Goal: Task Accomplishment & Management: Complete application form

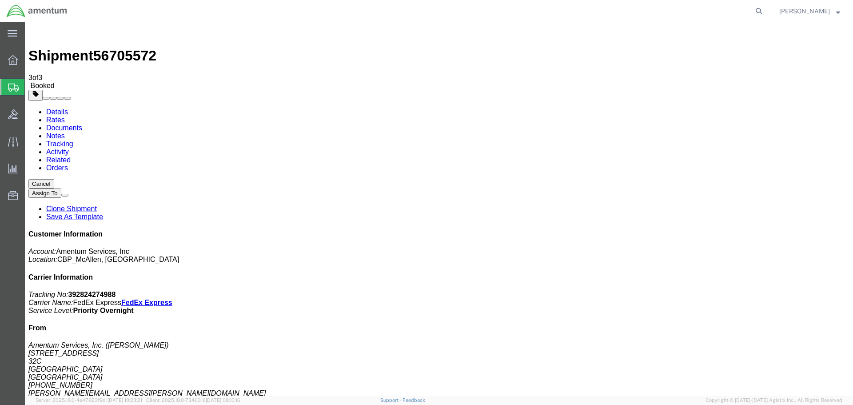
click at [0, 0] on span "Create Shipment" at bounding box center [0, 0] width 0 height 0
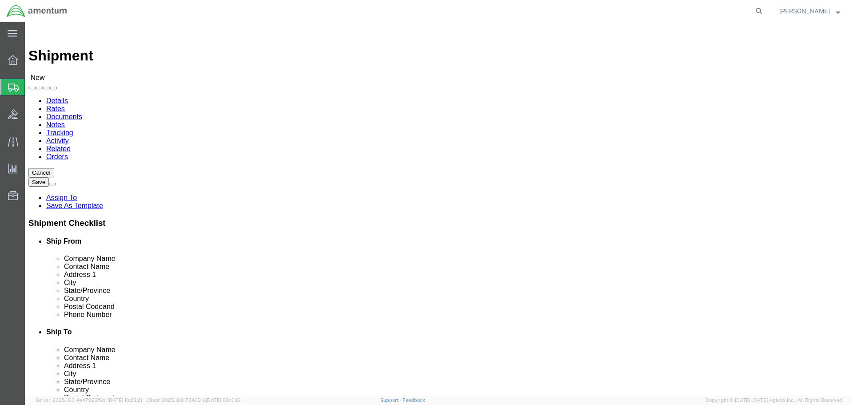
drag, startPoint x: 182, startPoint y: 132, endPoint x: 182, endPoint y: 153, distance: 20.9
select select "MYPROFILE"
select select "[GEOGRAPHIC_DATA]"
type input "efo"
select select "49831"
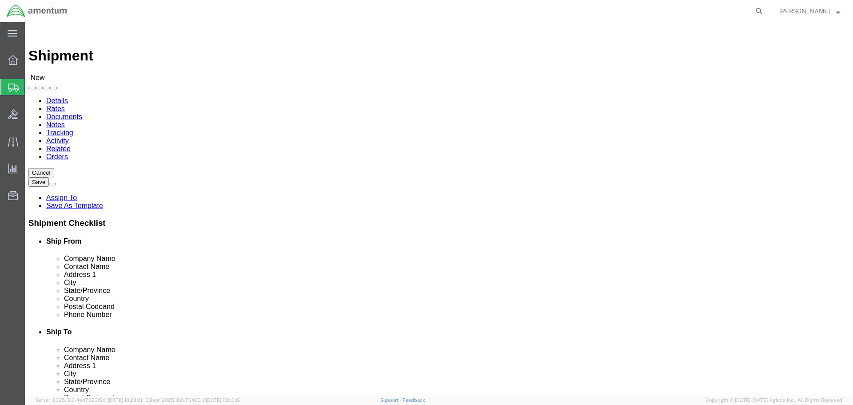
select select "[GEOGRAPHIC_DATA]"
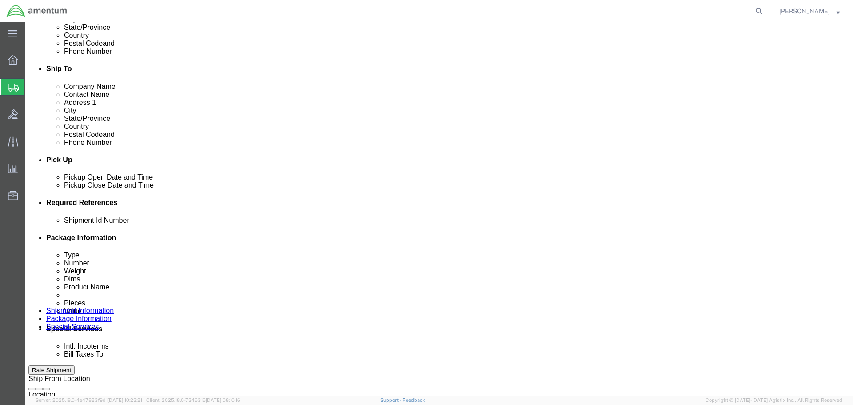
scroll to position [267, 0]
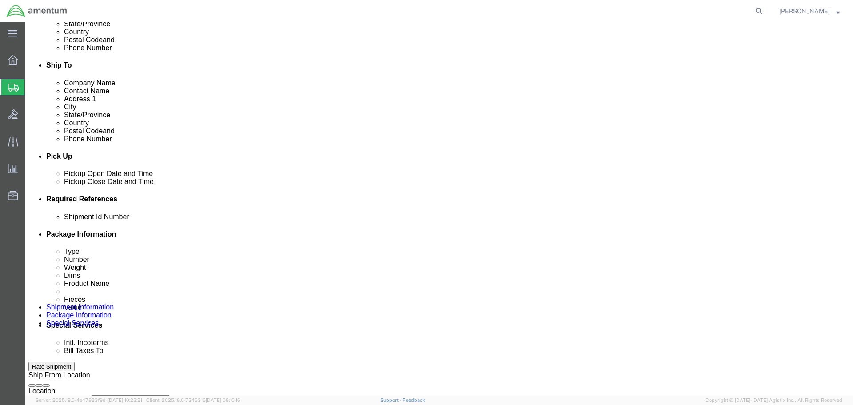
click div "[DATE] 3:00 PM"
click input "3:00 PM"
type input "9:00 AM"
click div "Open Time 9:00 AM [DATE] 3:00 PM - [DATE] 3:00 PM Cancel Apply"
click button "Apply"
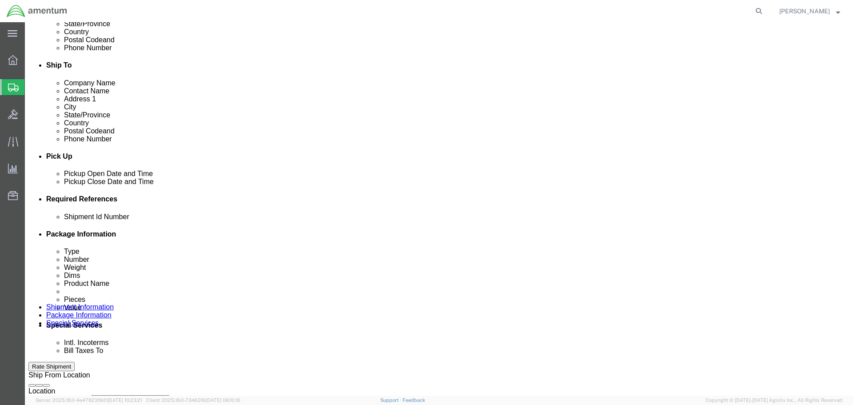
click div
click div "[DATE] 10:00 AM"
type input "4:00 PM"
click button "Apply"
click div
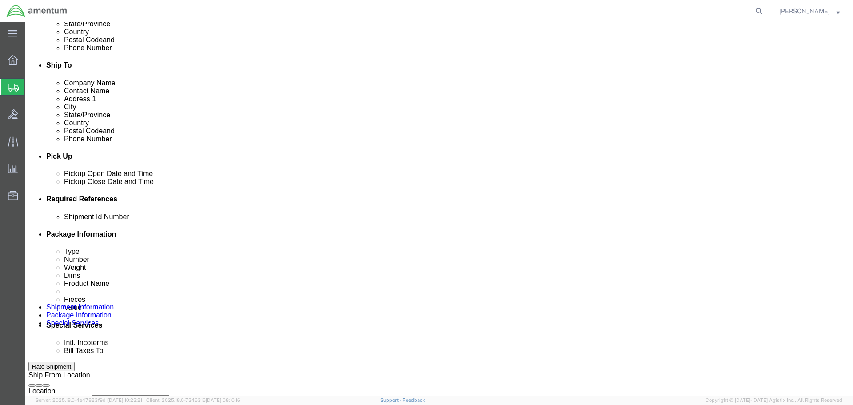
click button "Apply"
click div "Deliver Close Date Deliver Close Time Deliver Close Date and Time"
click div
click button "Apply"
click input "text"
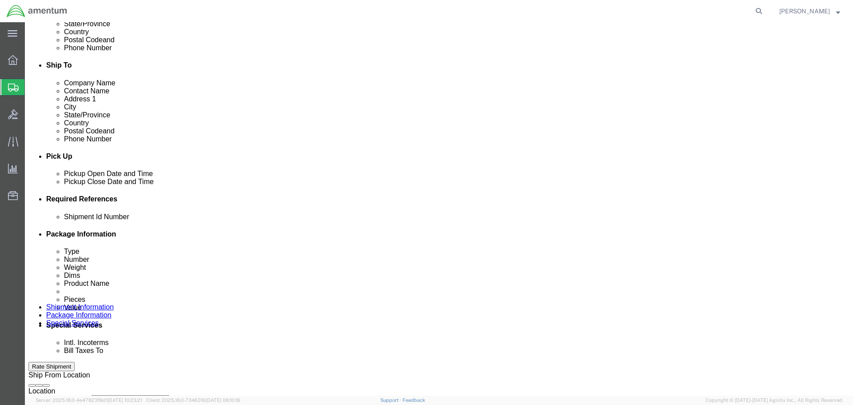
paste input "329109"
type input "329109"
click button "Add reference"
click select "Select Account Type Activity ID Airline Appointment Number ASN Batch Request # …"
select select "DEPT"
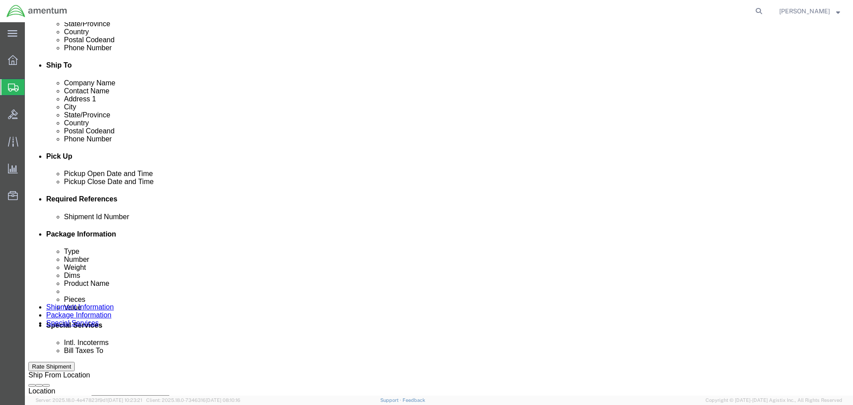
click select "Select Account Type Activity ID Airline Appointment Number ASN Batch Request # …"
click input "text"
paste input "329109"
type input "329109"
click button "Add reference"
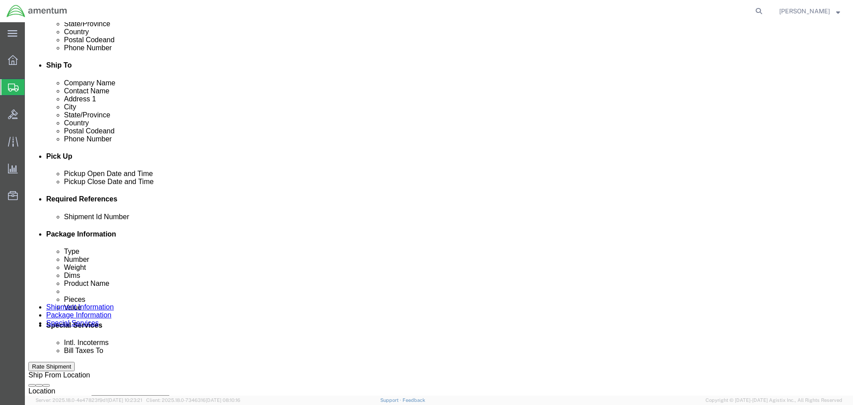
click select "Select Account Type Activity ID Airline Appointment Number ASN Batch Request # …"
select select "CUSTREF"
click select "Select Account Type Activity ID Airline Appointment Number ASN Batch Request # …"
click input "text"
paste input "329109"
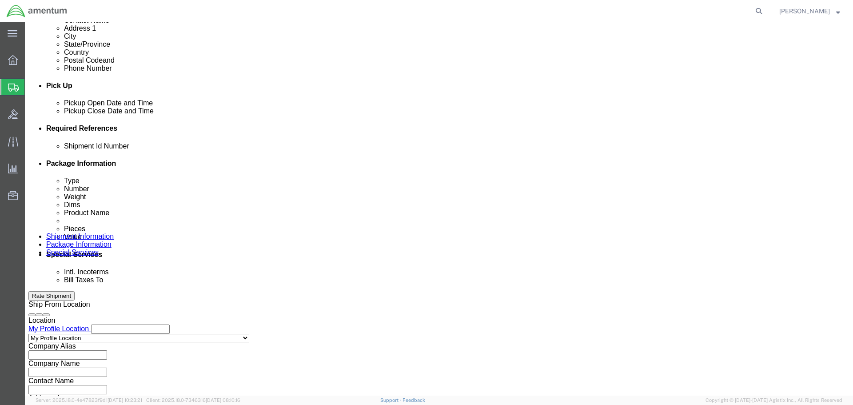
scroll to position [390, 0]
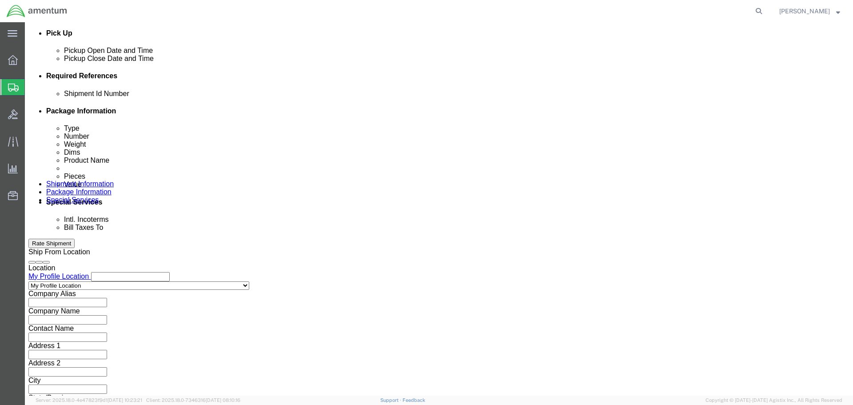
type input "329109"
click button "Continue"
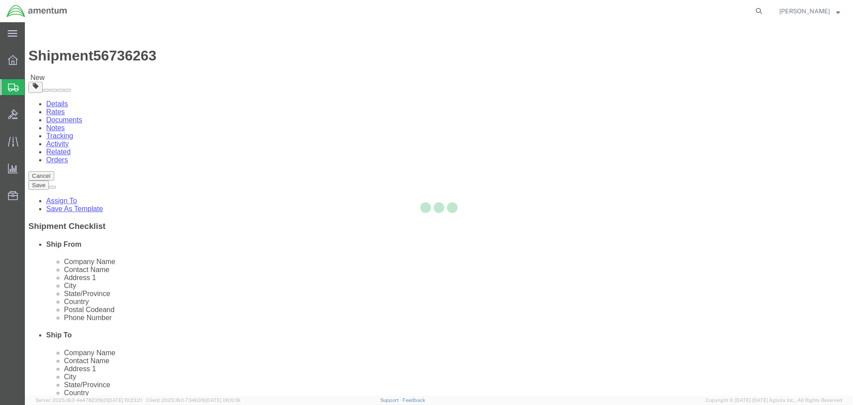
select select "CBOX"
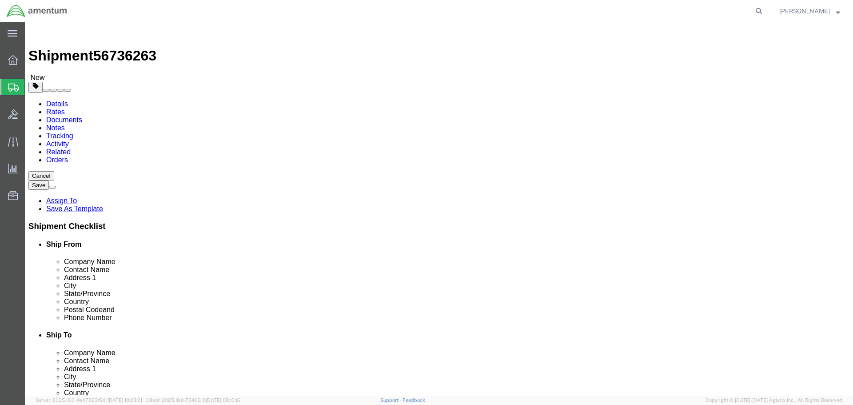
click input "text"
type input "28"
type input "17"
type input "5"
type input "3.6"
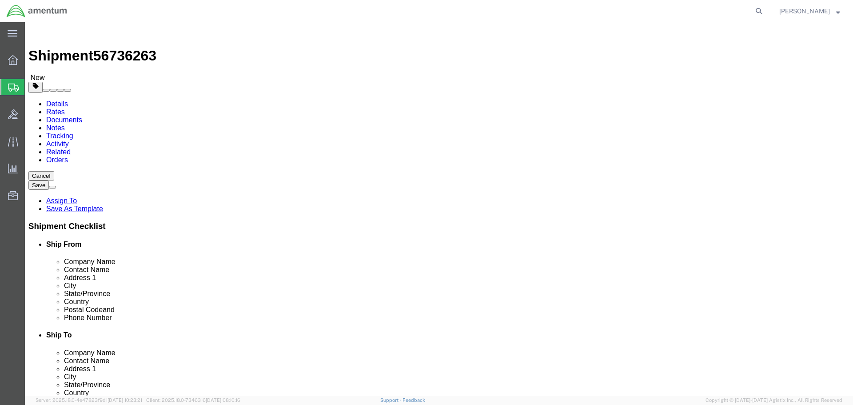
click link "Add Content"
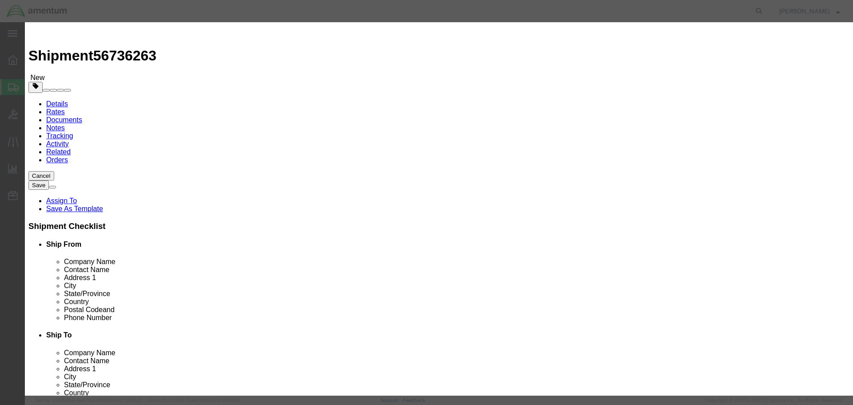
click div "Commodity library"
click input "text"
type input "NRFI LIGHT PANEL"
type input "4"
type input "1"
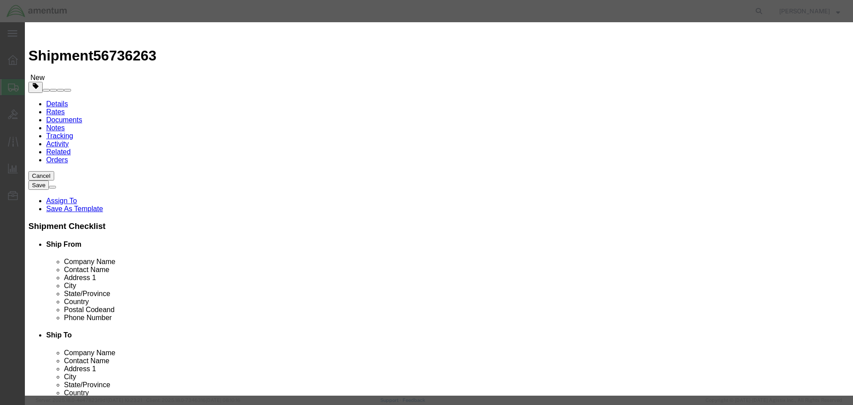
type input "10"
select select "USD"
click button "Save & Close"
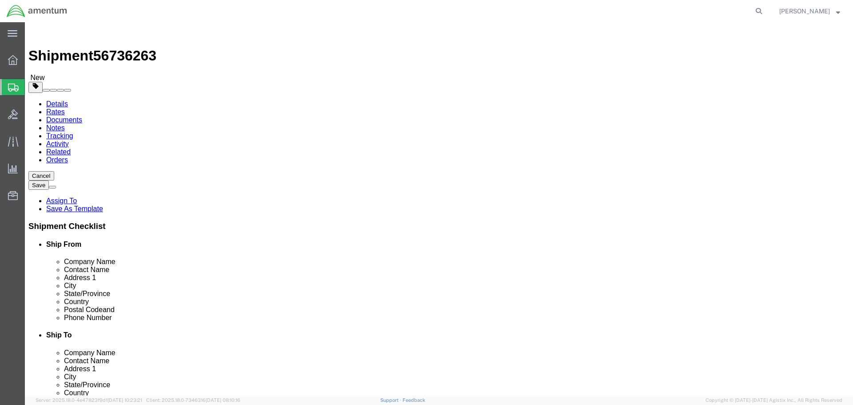
drag, startPoint x: 477, startPoint y: 148, endPoint x: 472, endPoint y: 148, distance: 4.9
click link "Add Package"
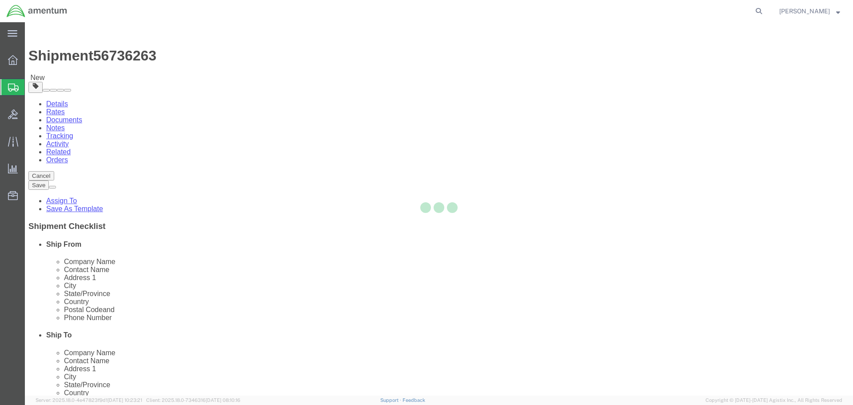
select select "CBOX"
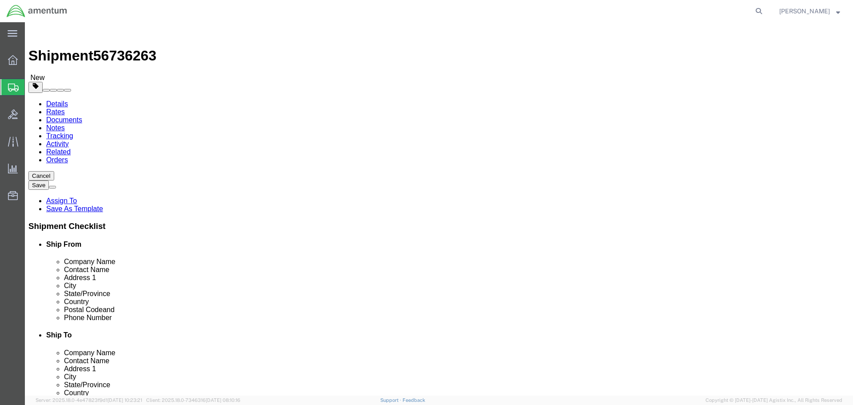
click input "text"
type input "24"
type input "12"
type input "12.4"
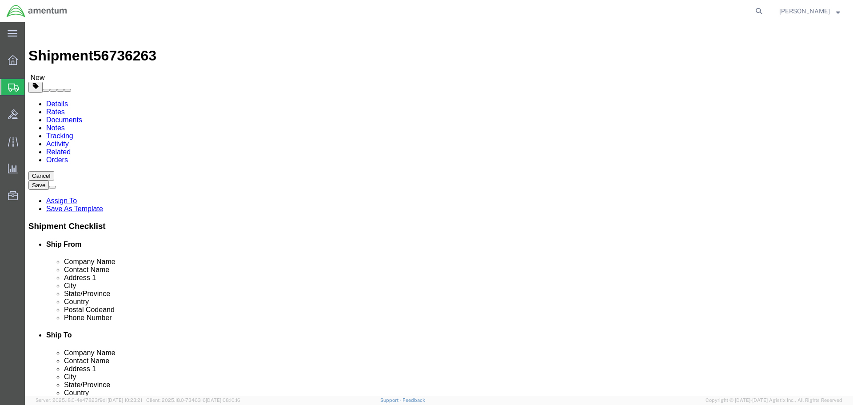
click link "Add Content"
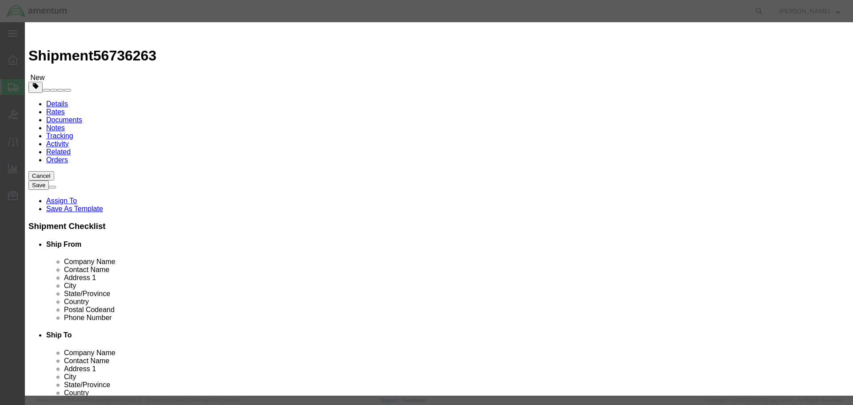
click input "text"
type input "NRFI SERVO"
type input "1"
type input "10"
select select "USD"
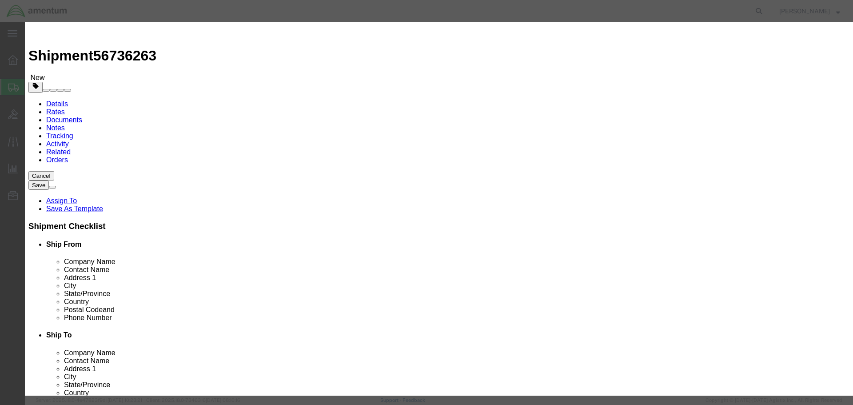
click button "Save & Close"
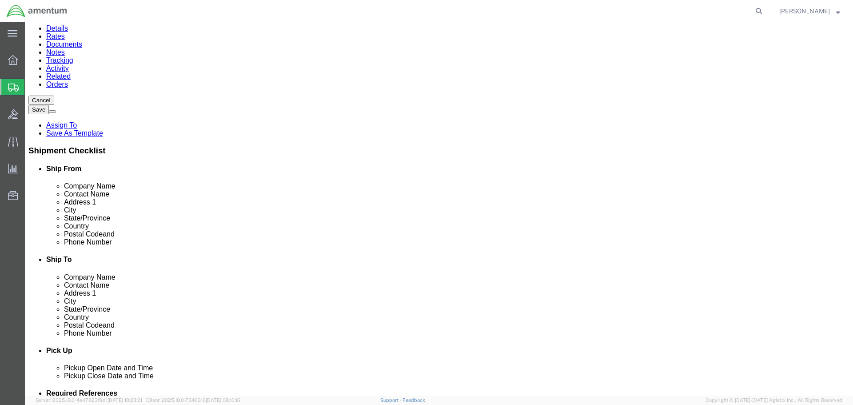
scroll to position [78, 0]
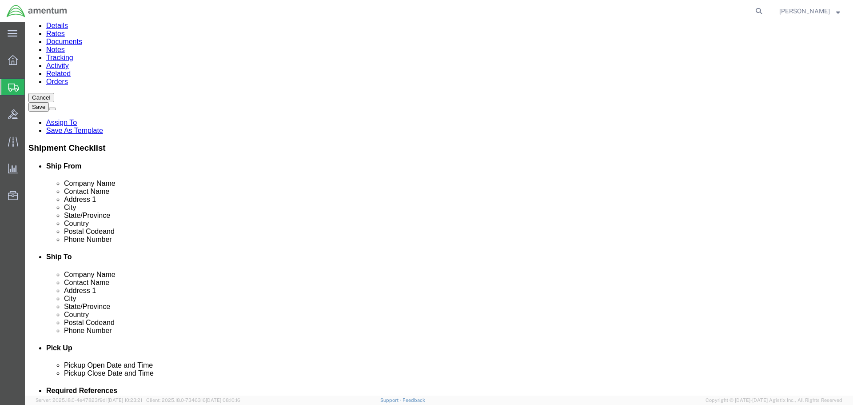
click link "Add Package"
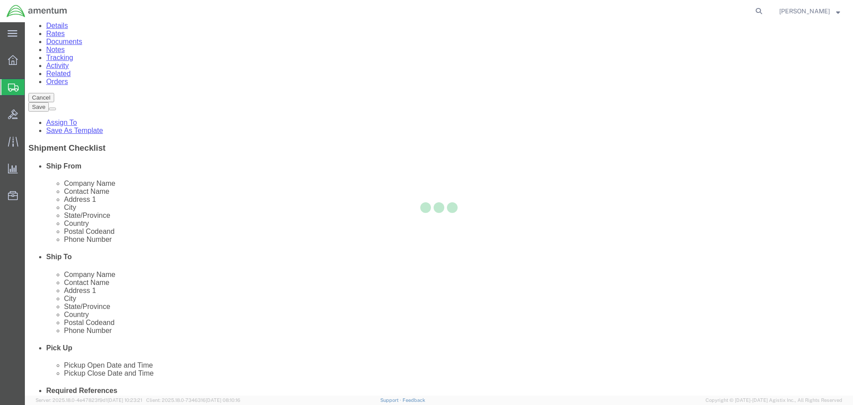
scroll to position [0, 0]
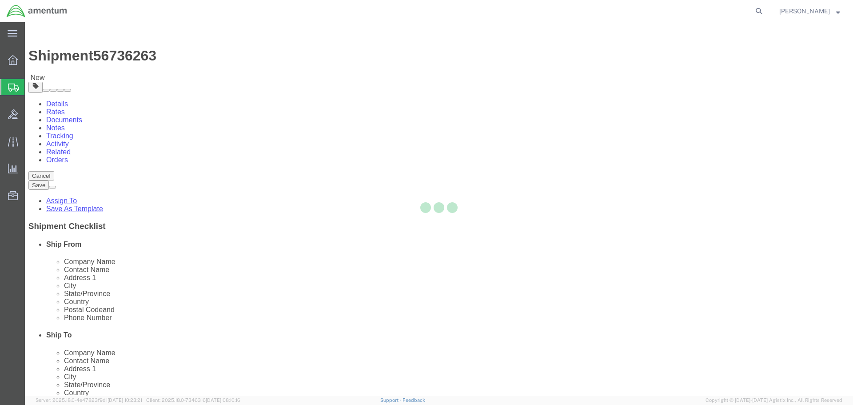
select select "CBOX"
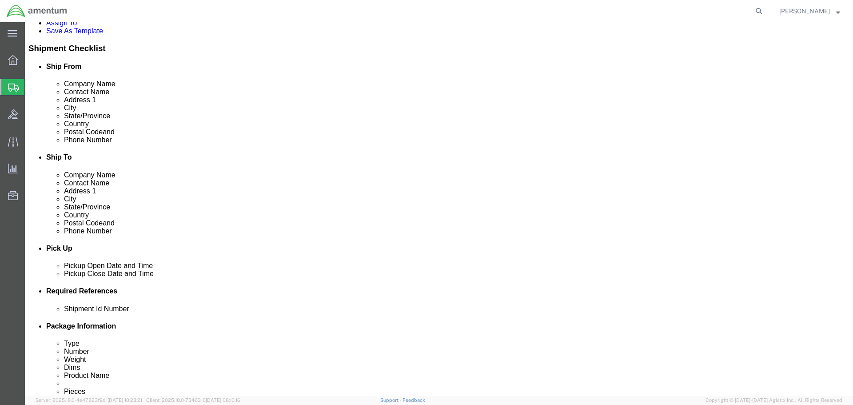
scroll to position [179, 0]
click input "text"
type input "22"
type input "14"
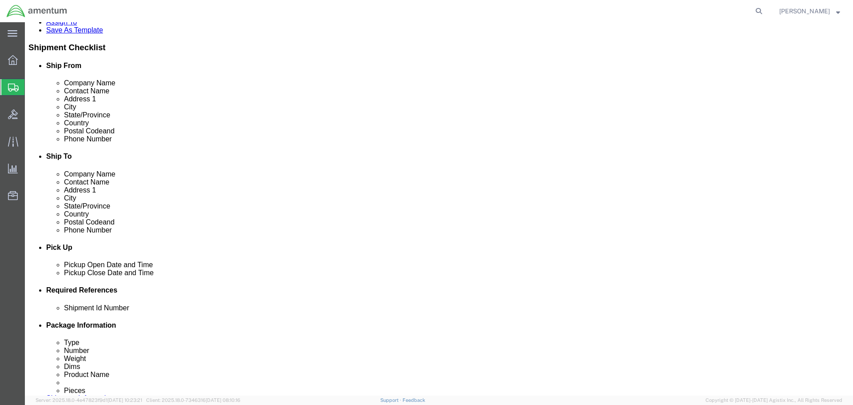
type input "26.8"
click link "Add Content"
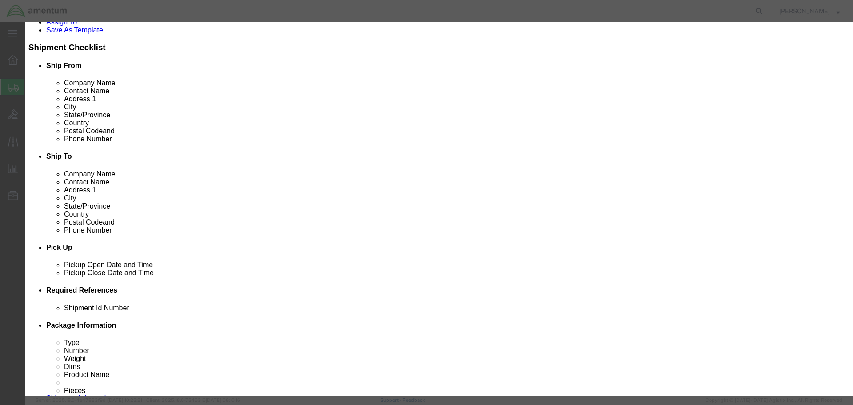
click input "text"
type input "NRFI STARTER GENERATOR"
type input "1"
type input "10"
select select "USD"
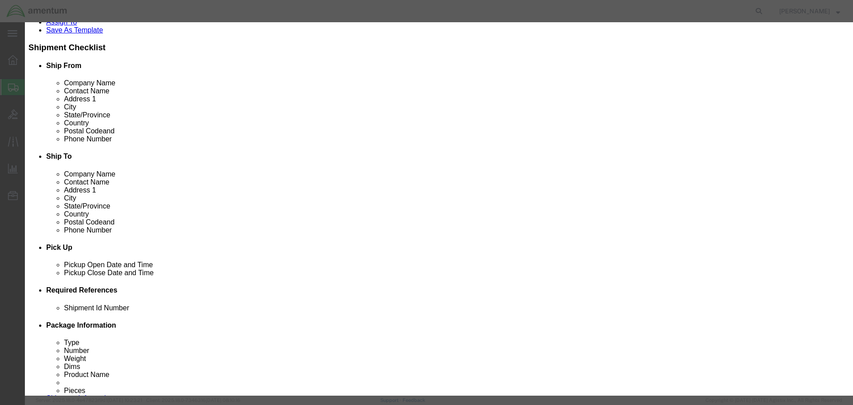
click button "Save & Close"
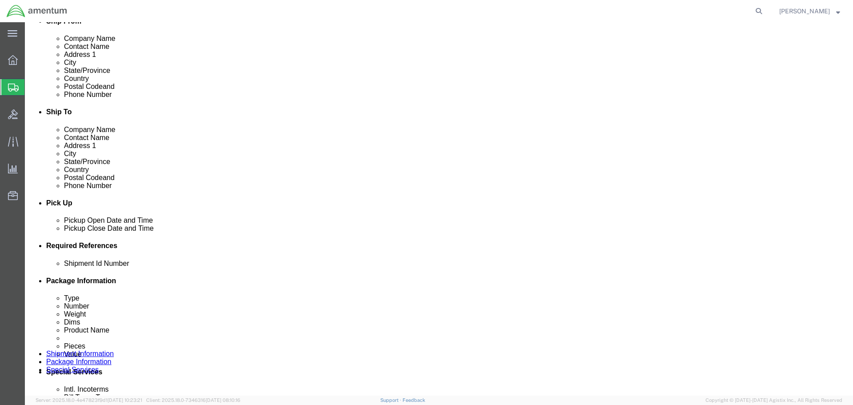
scroll to position [225, 0]
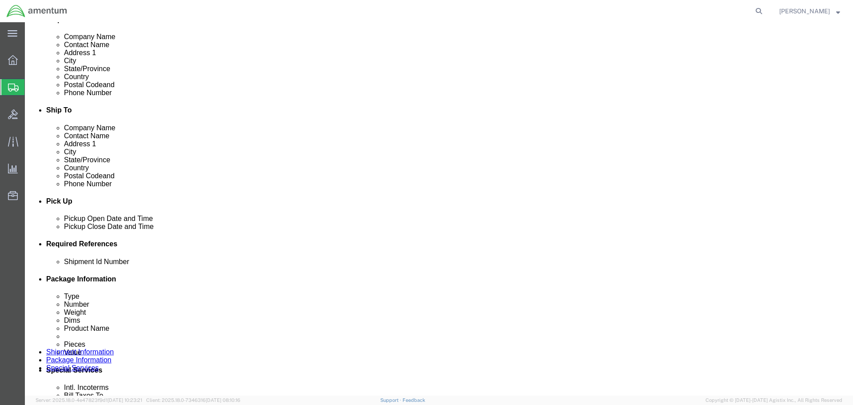
click button "Continue"
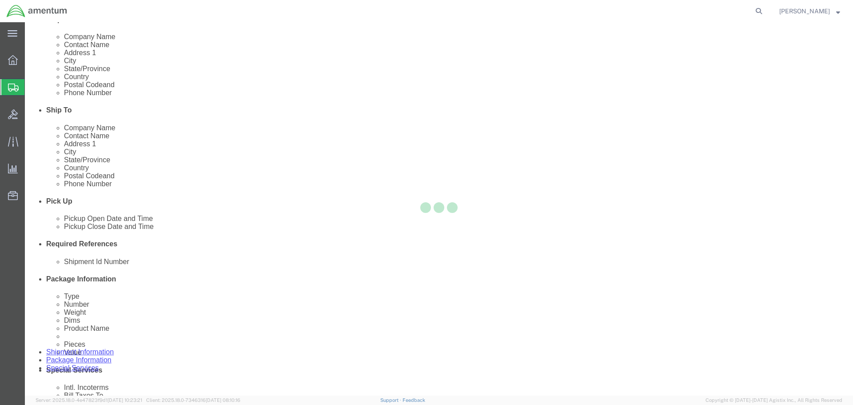
select select
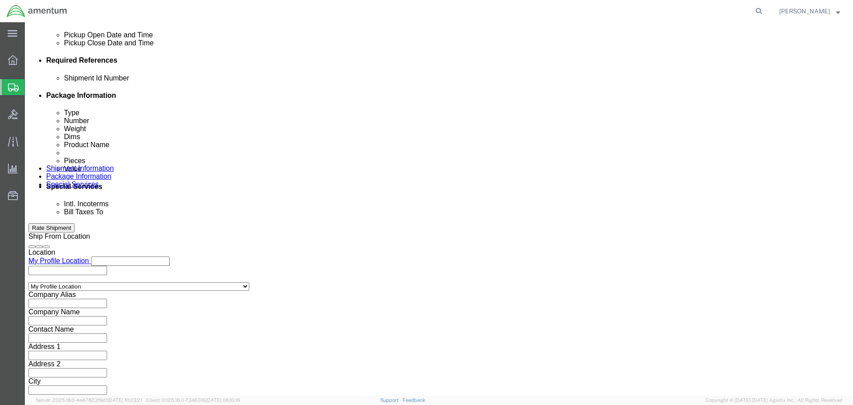
scroll to position [386, 0]
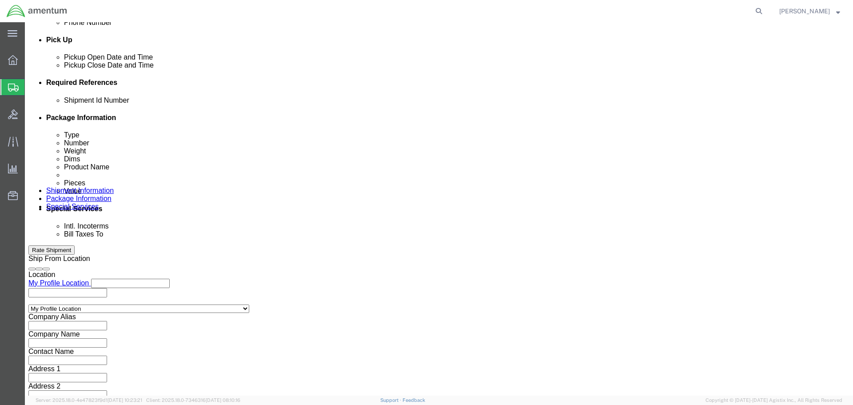
click select "Select Recipient Account Sender/Shipper Third Party Account"
select select "SHIP"
click select "Select Recipient Account Sender/Shipper Third Party Account"
click button "Rate Shipment"
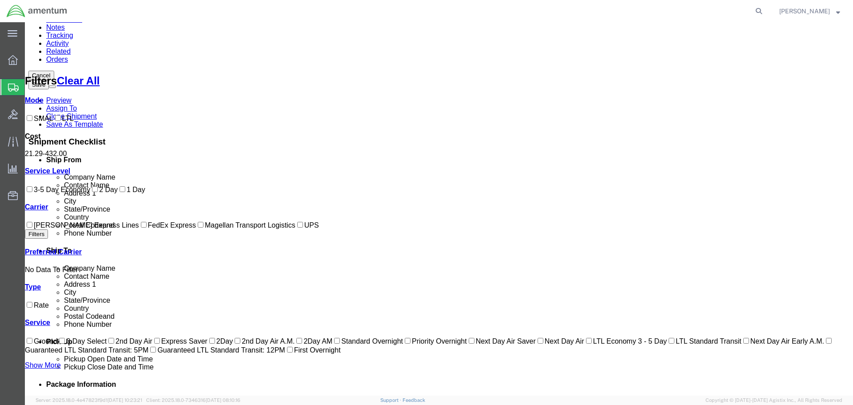
scroll to position [0, 0]
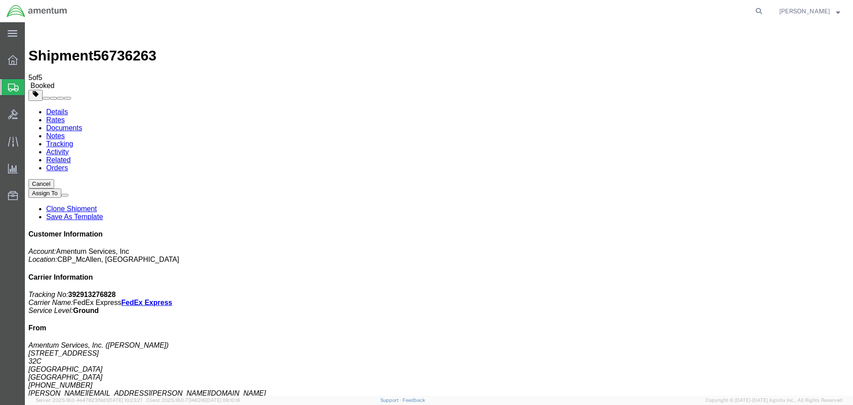
drag, startPoint x: 372, startPoint y: 174, endPoint x: 441, endPoint y: 207, distance: 76.1
click at [0, 0] on span "Create Shipment" at bounding box center [0, 0] width 0 height 0
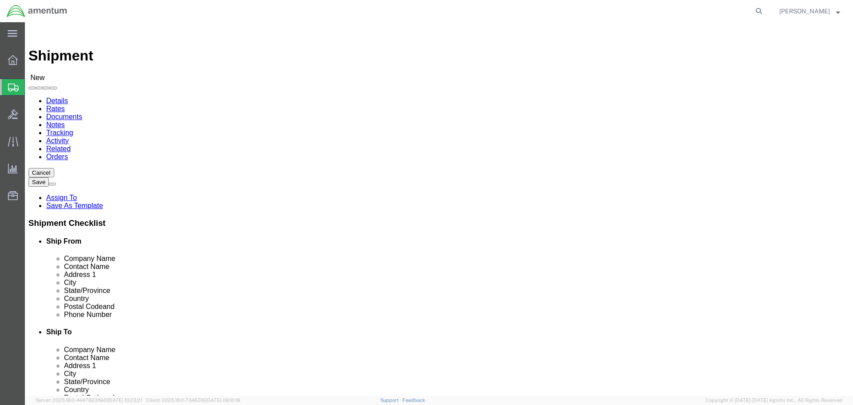
select select "MYPROFILE"
select select "[GEOGRAPHIC_DATA]"
type input "EFO"
select select "49831"
select select "[GEOGRAPHIC_DATA]"
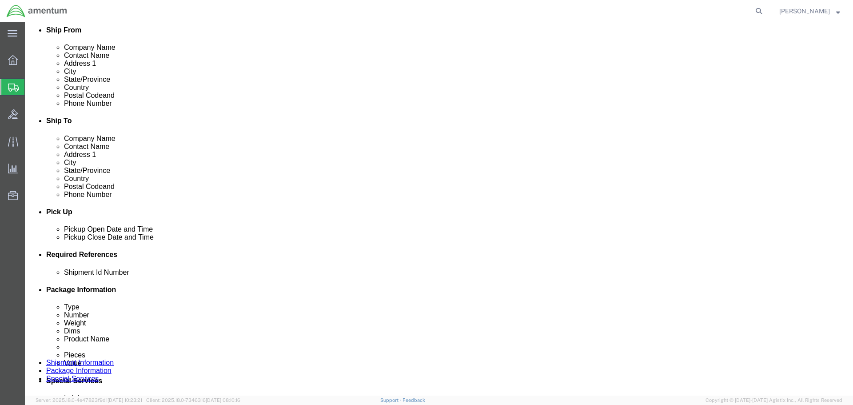
scroll to position [267, 0]
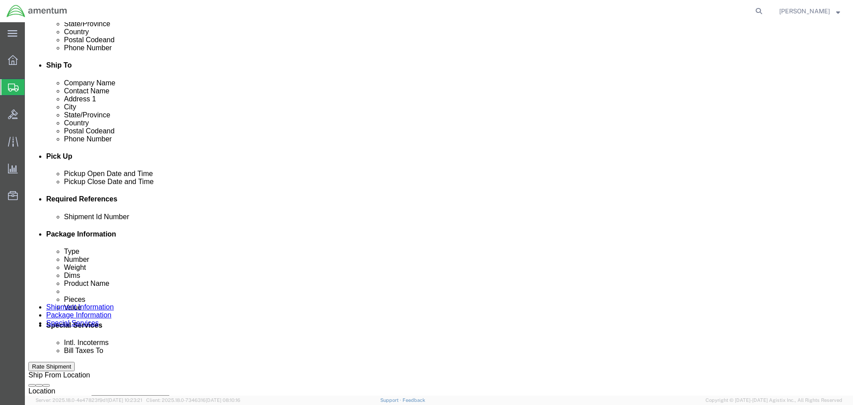
click div "[DATE] 4:00 PM"
click input "4:00 PM"
type input "9:00 AM"
click button "Apply"
click div "[DATE] 10:00 AM"
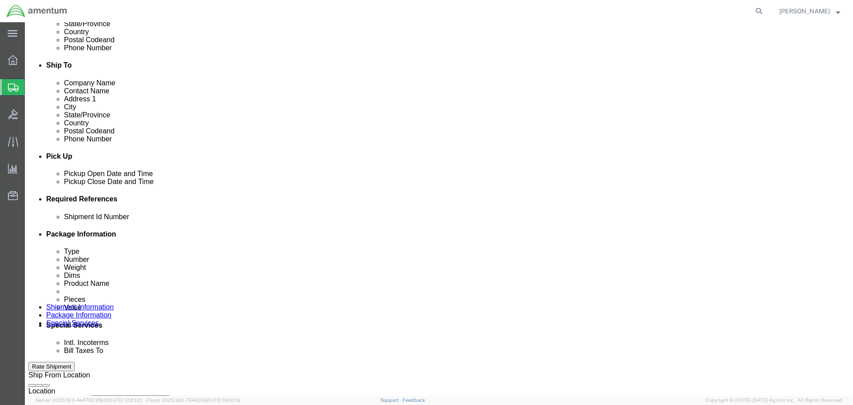
type input "4:00 PM"
click button "Apply"
click div
click button "Apply"
click div
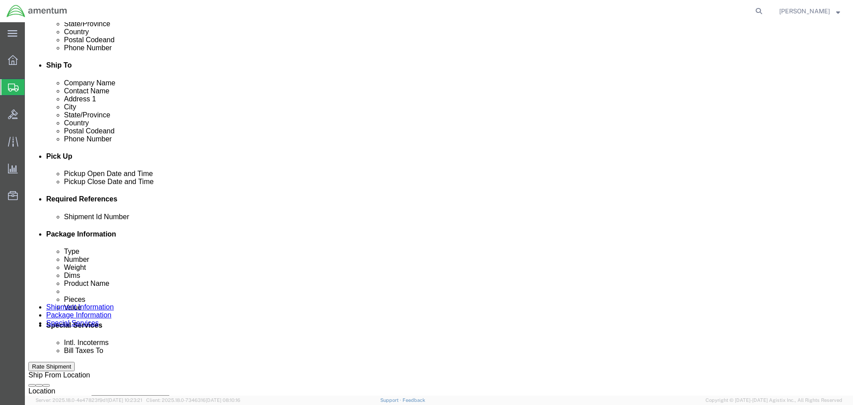
click div "Close Time 6:00 PM [DATE] 6:00 PM - [DATE] 6:00 PM Cancel Apply"
click button "Apply"
click input "text"
paste input "329109"
type input "329109"
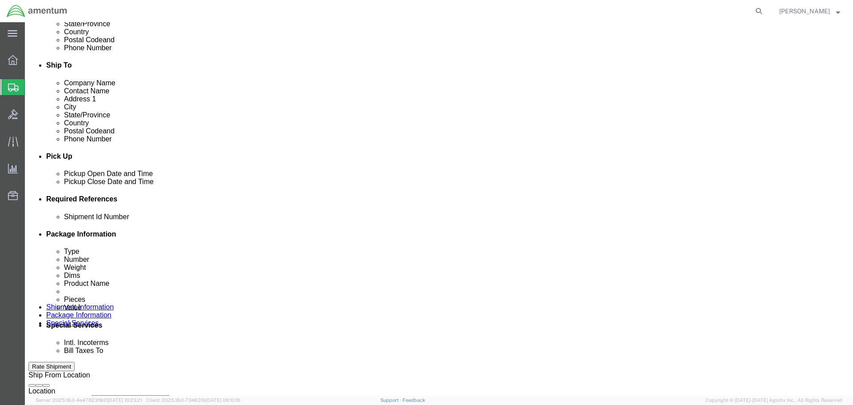
click button "Add reference"
click select "Select Account Type Activity ID Airline Appointment Number ASN Batch Request # …"
select select "DEPT"
click select "Select Account Type Activity ID Airline Appointment Number ASN Batch Request # …"
click input "text"
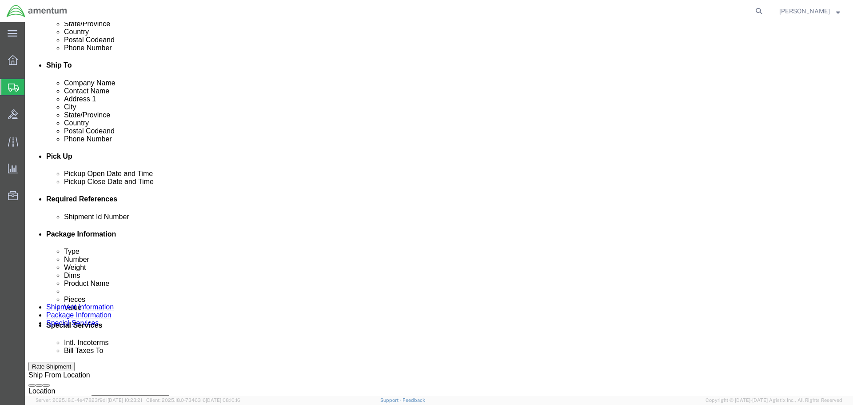
paste input "329109"
type input "329109"
click button "Add reference"
click select "Select Account Type Activity ID Airline Appointment Number ASN Batch Request # …"
select select "CUSTREF"
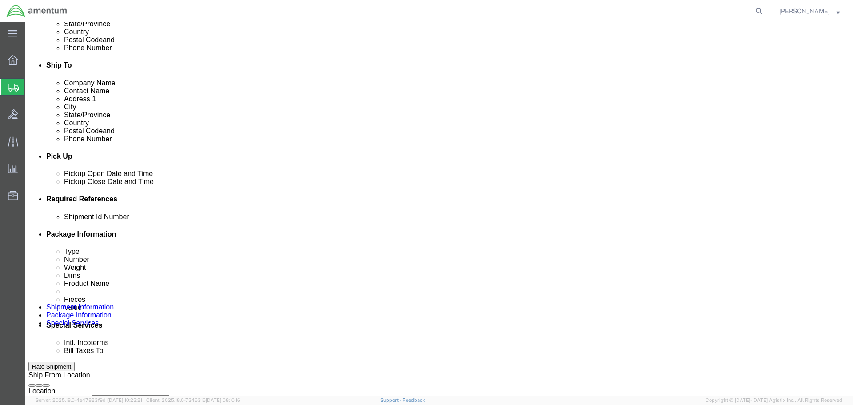
click select "Select Account Type Activity ID Airline Appointment Number ASN Batch Request # …"
click input "text"
paste input "329109"
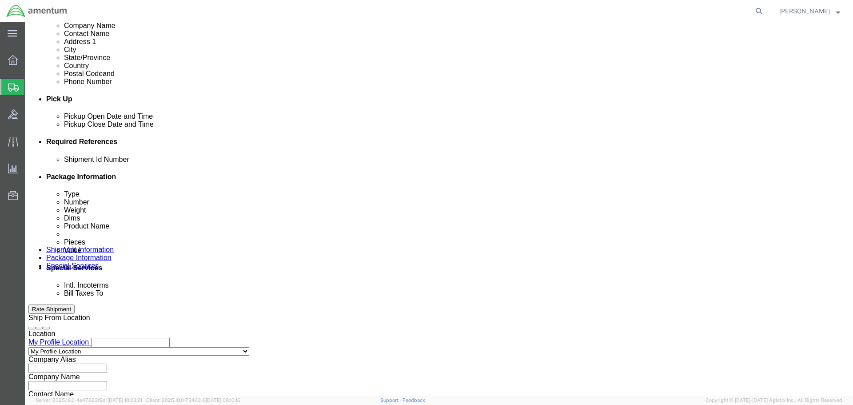
scroll to position [390, 0]
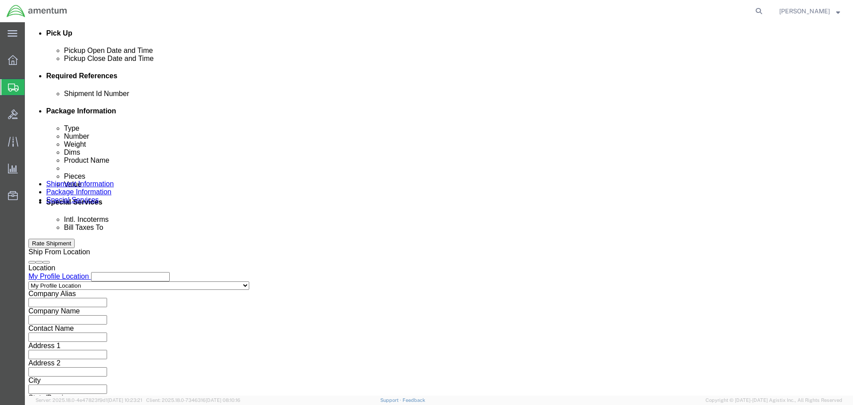
type input "329109"
click button "Continue"
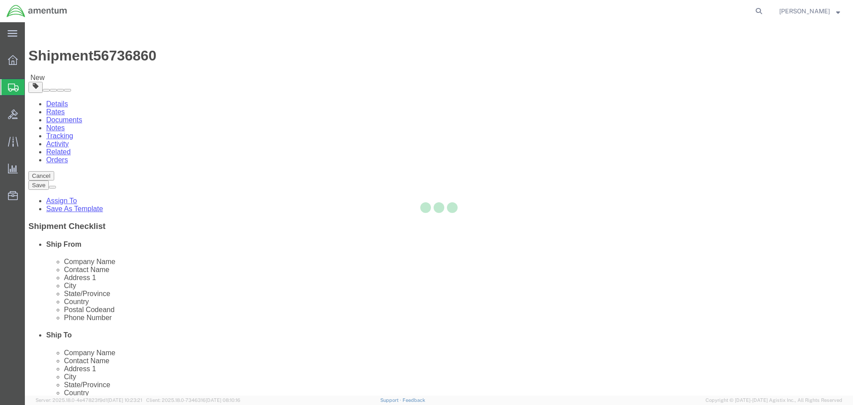
select select "CBOX"
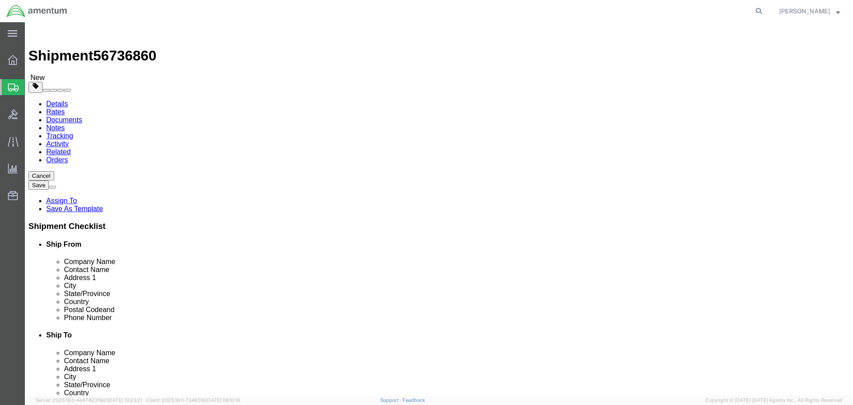
click input "text"
type input "24"
type input "20"
type input "2"
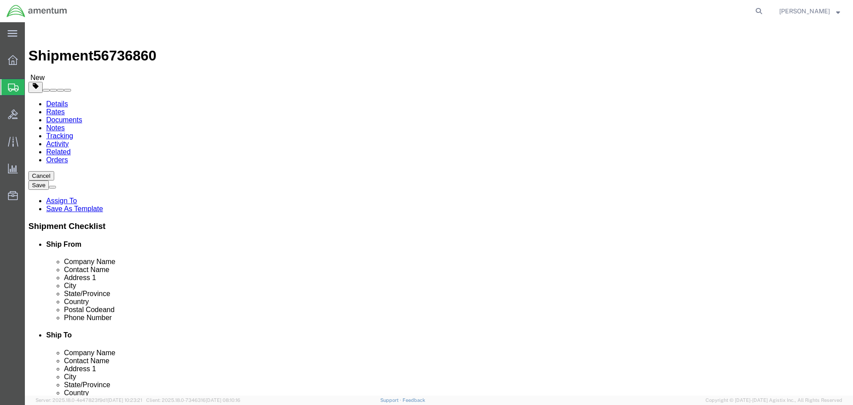
type input "46.2"
click link "Add Content"
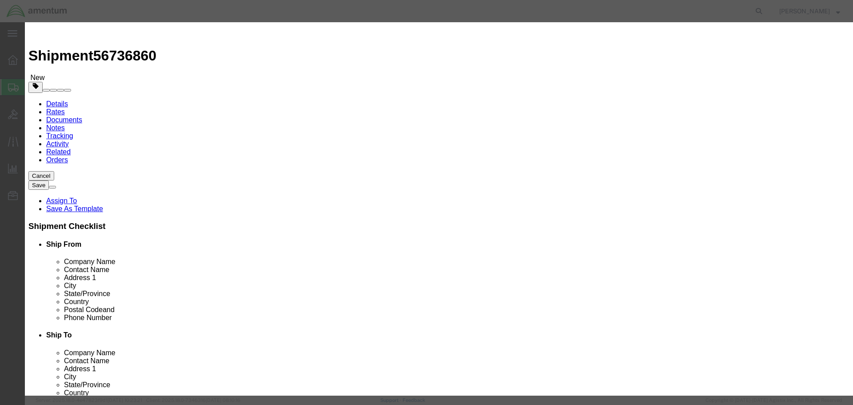
click input "text"
type input "NRFI ITEMS"
type input "8"
type input "10"
select select "USD"
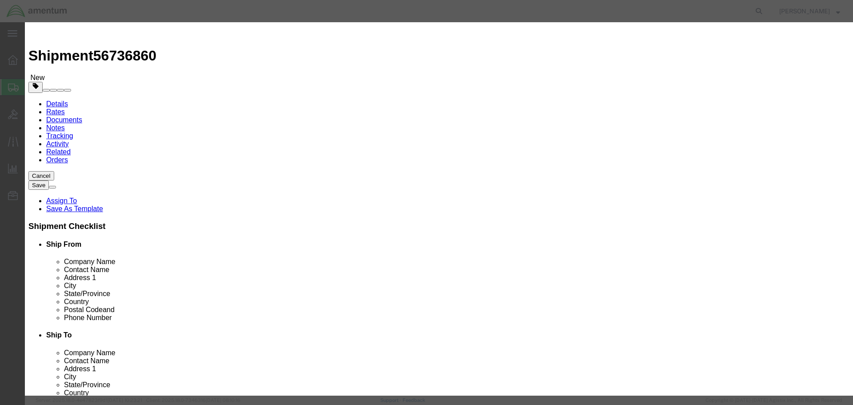
click button "Save & Close"
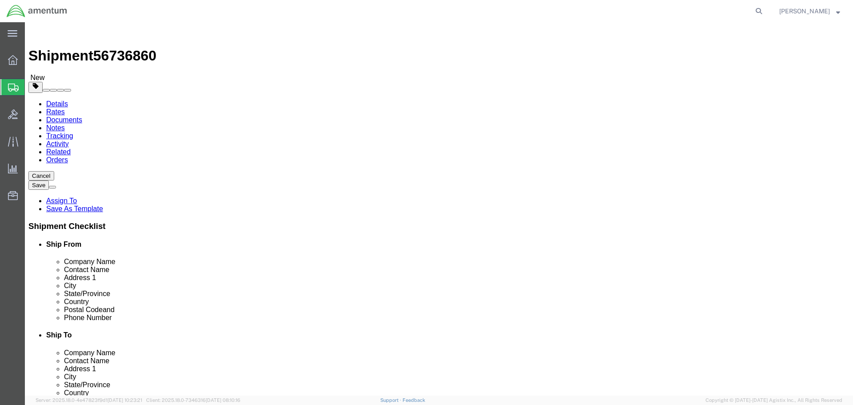
click link "Add Package"
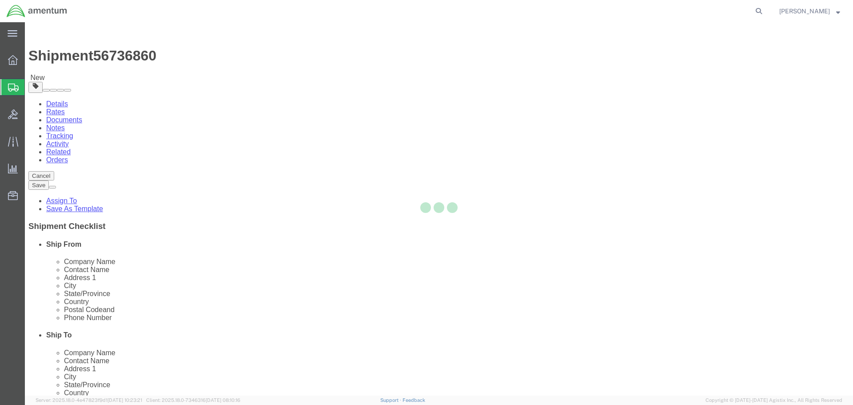
select select "CBOX"
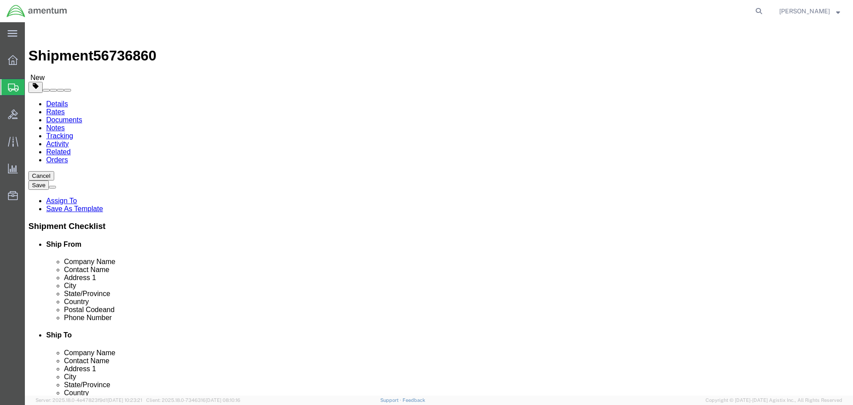
click input "text"
type input "18"
type input "12"
type input "9"
type input "8.8"
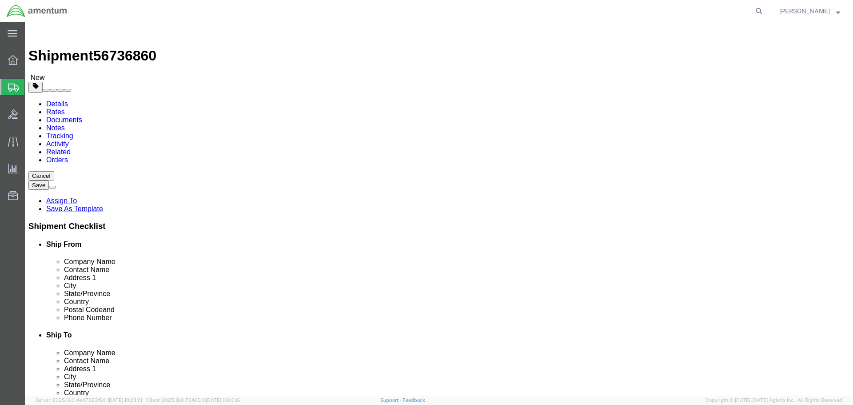
drag, startPoint x: 458, startPoint y: 245, endPoint x: 537, endPoint y: 399, distance: 172.7
click link "Add Content"
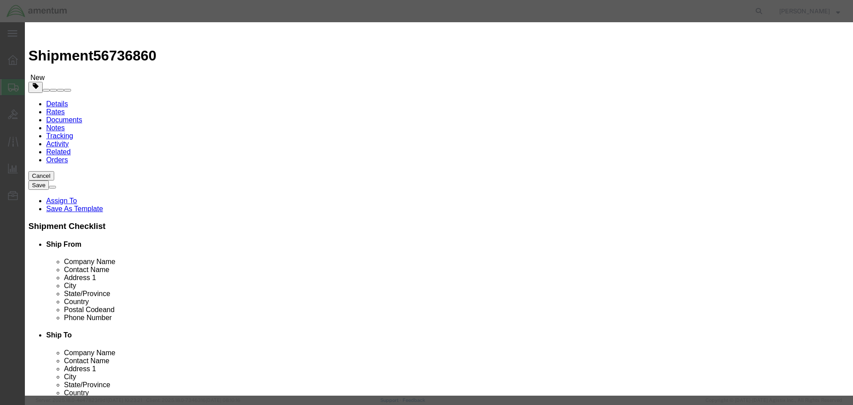
click input "text"
type input "NRFI GPS 530W"
type input "1"
type input "10"
select select "USD"
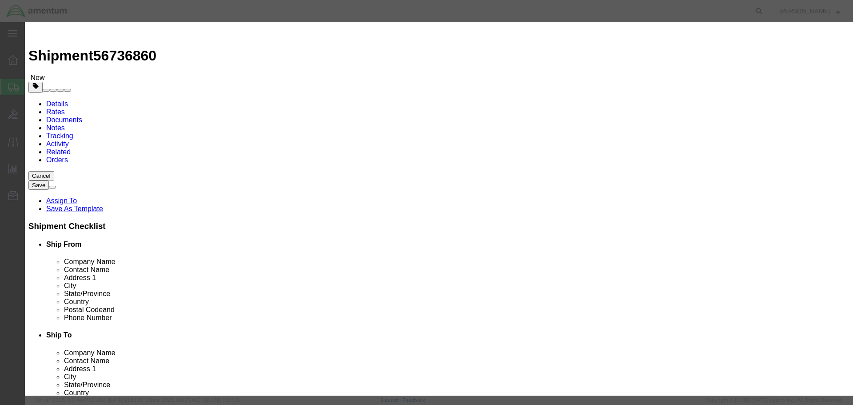
click button "Save & Close"
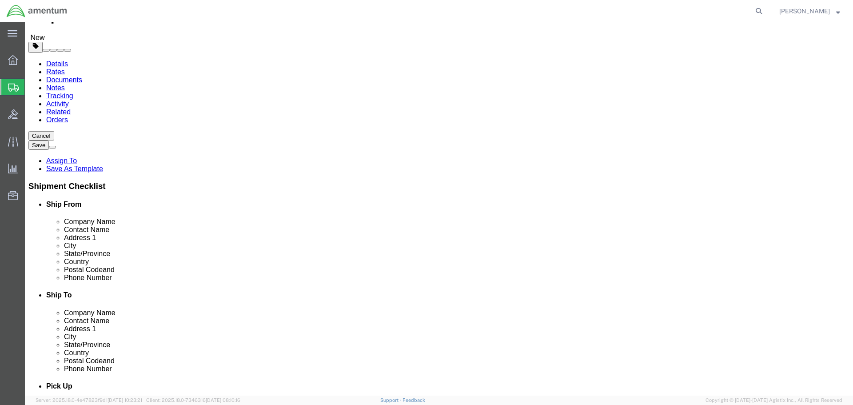
scroll to position [78, 0]
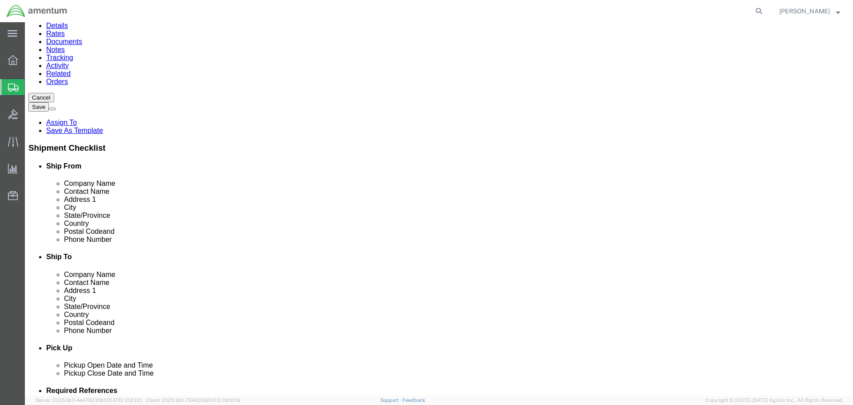
click link "Add Package"
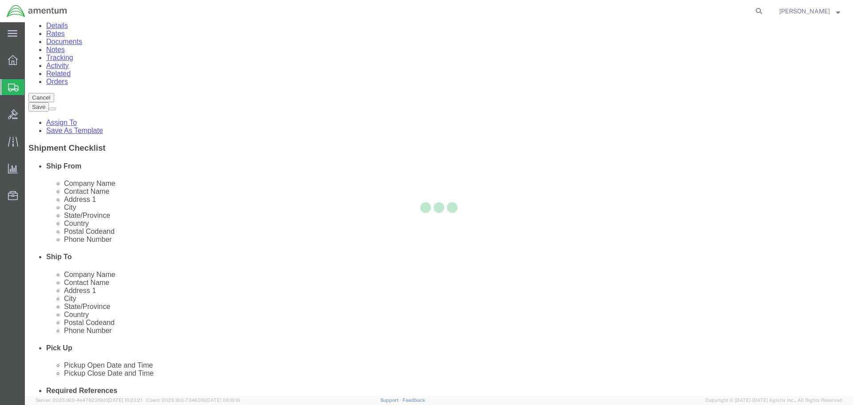
scroll to position [0, 0]
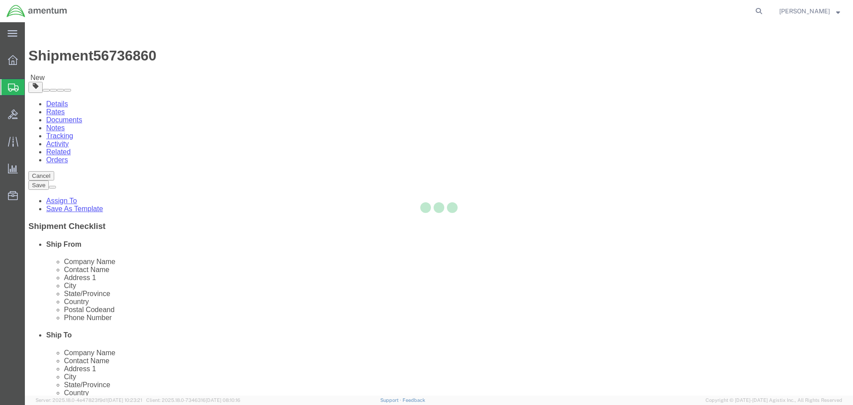
select select "CBOX"
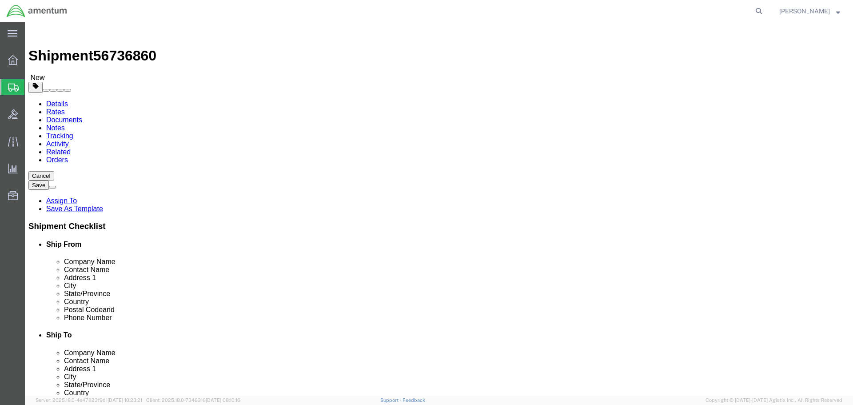
scroll to position [179, 0]
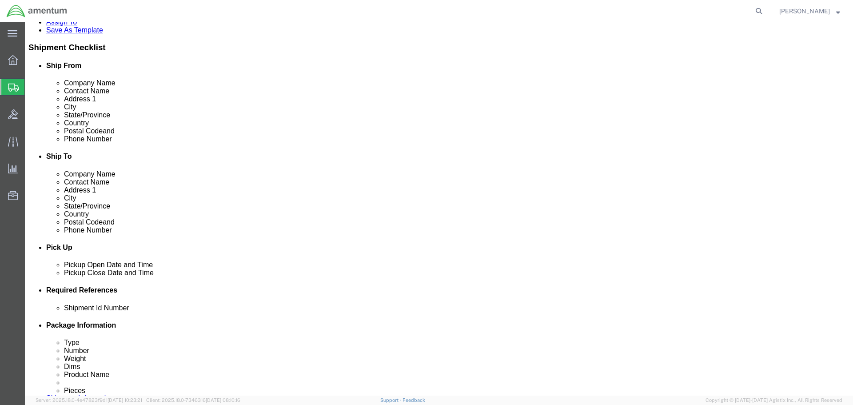
click div "Package Type Select BCK Boxes Bale(s) Basket(s) Bolt(s) Bottle(s) Buckets Bulk …"
click input "text"
type input "20"
type input "16"
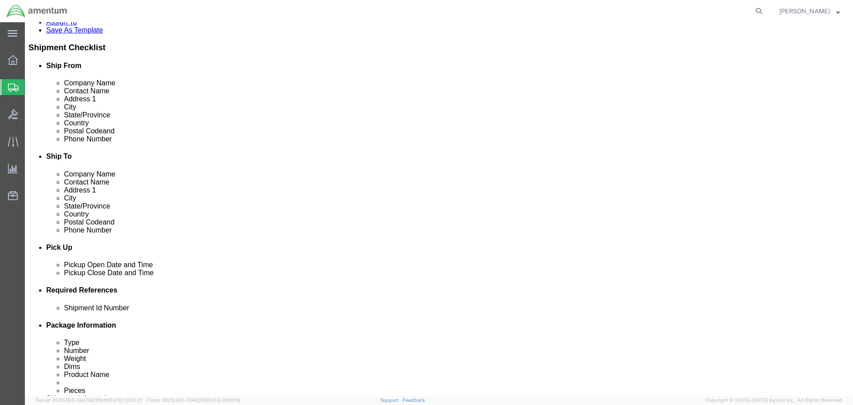
type input "20.2"
click div "Package Content # 1 1 x Cardboard Box(es) Package Type Select BCK Boxes Bale(s)…"
click link "Add Content"
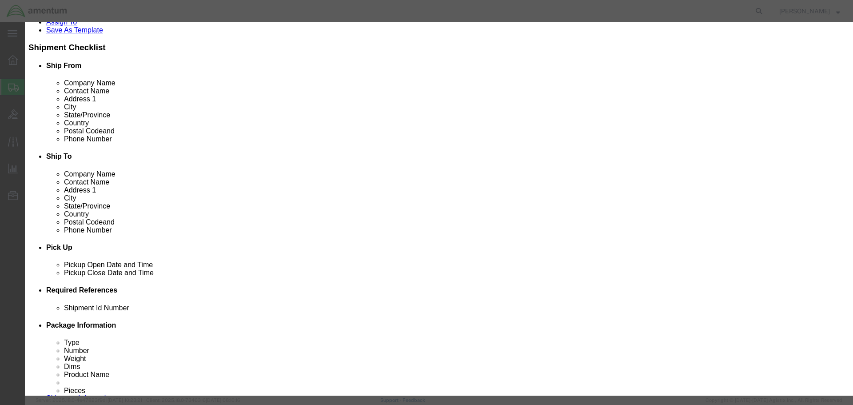
click input "text"
type input "NRFI GIMBAL ARM"
type input "1"
type input "10"
select select "USD"
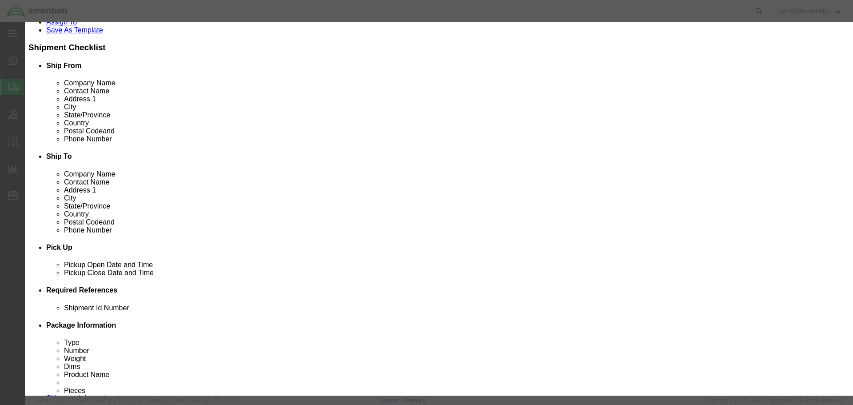
click button "Save & Close"
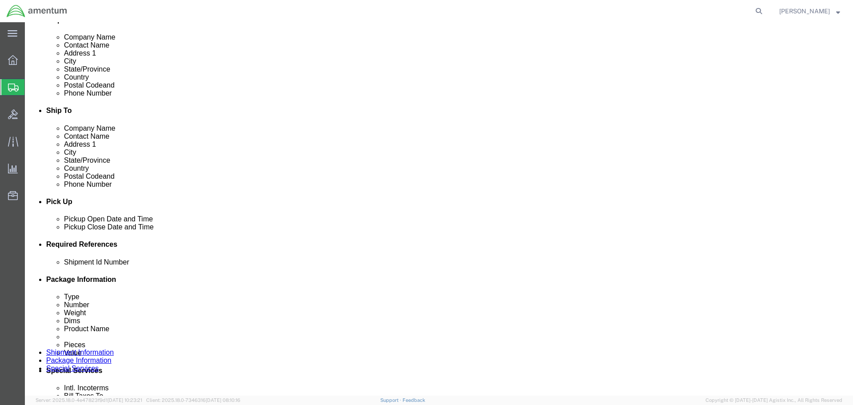
scroll to position [225, 0]
click button "Continue"
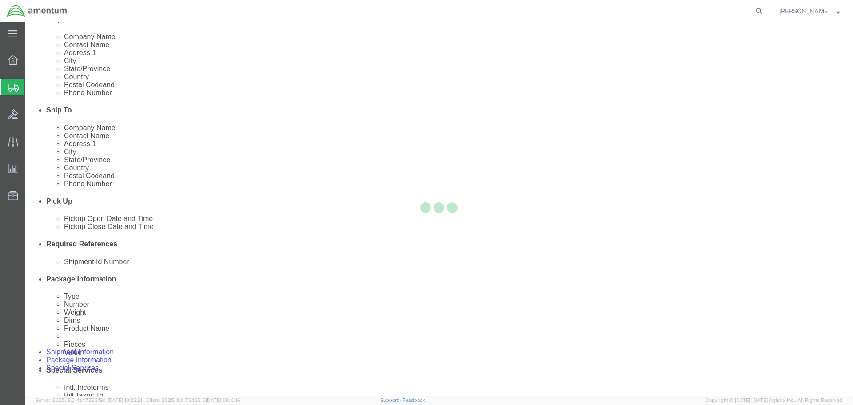
select select
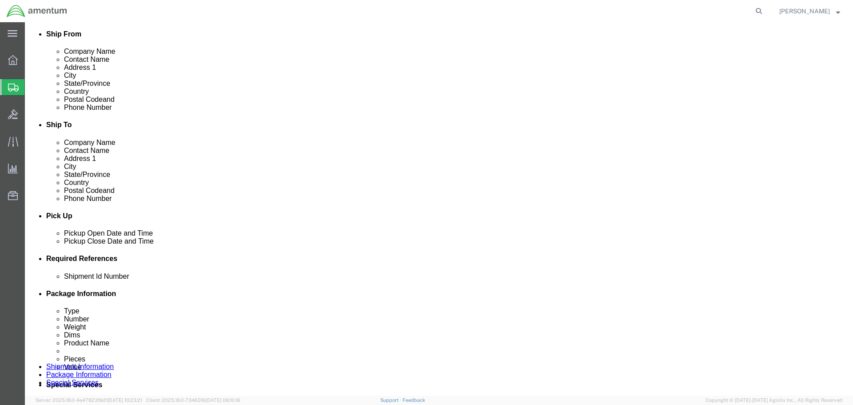
scroll to position [267, 0]
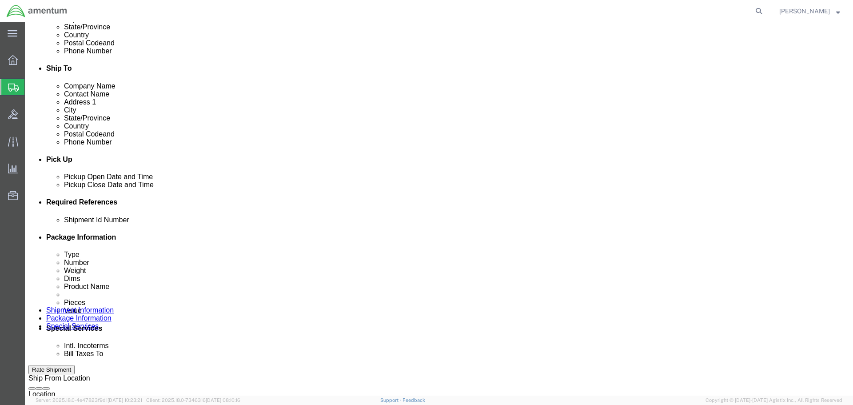
click select "Select Recipient Account Sender/Shipper Third Party Account"
select select "SHIP"
click select "Select Recipient Account Sender/Shipper Third Party Account"
click button "Rate Shipment"
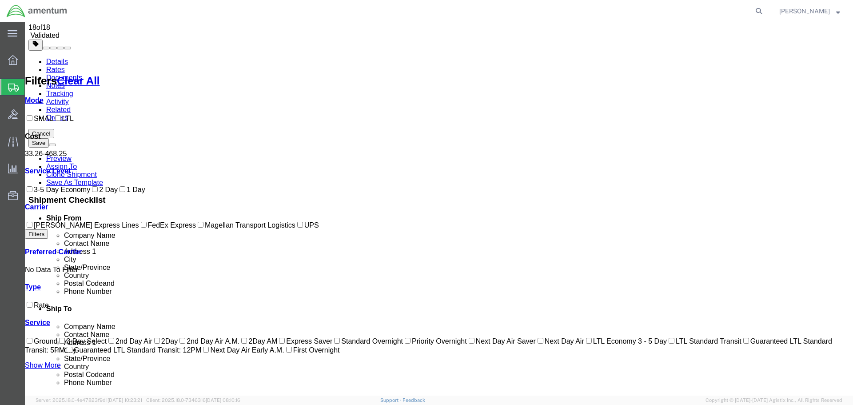
scroll to position [0, 0]
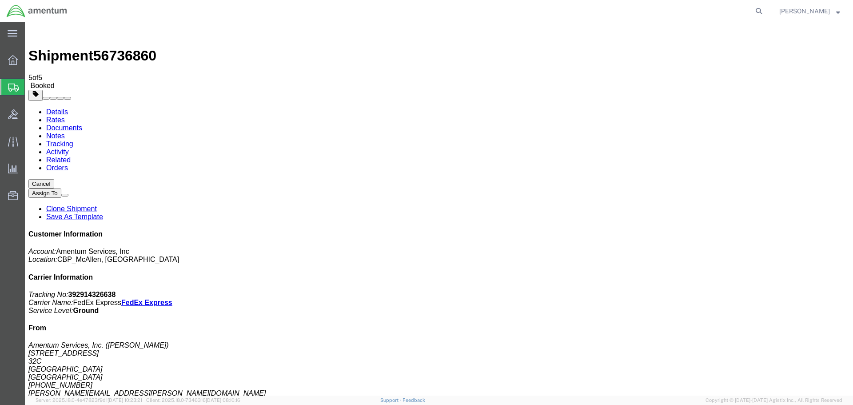
drag, startPoint x: 58, startPoint y: 56, endPoint x: 65, endPoint y: 72, distance: 17.3
click at [58, 108] on link "Details" at bounding box center [57, 112] width 22 height 8
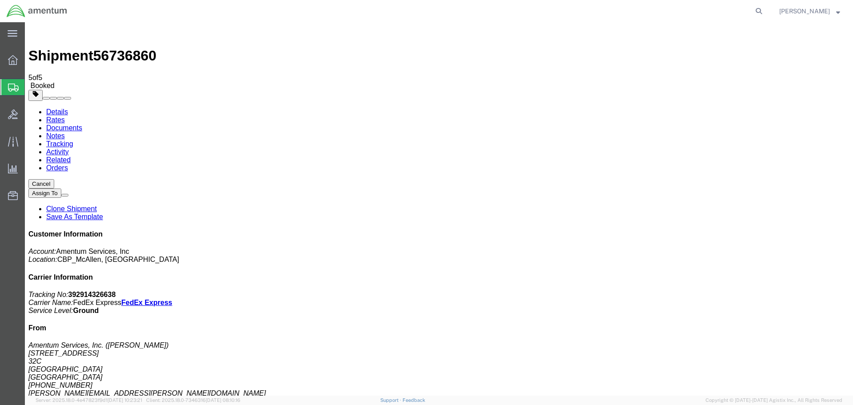
click link "Schedule pickup request"
click at [0, 0] on span "Create Shipment" at bounding box center [0, 0] width 0 height 0
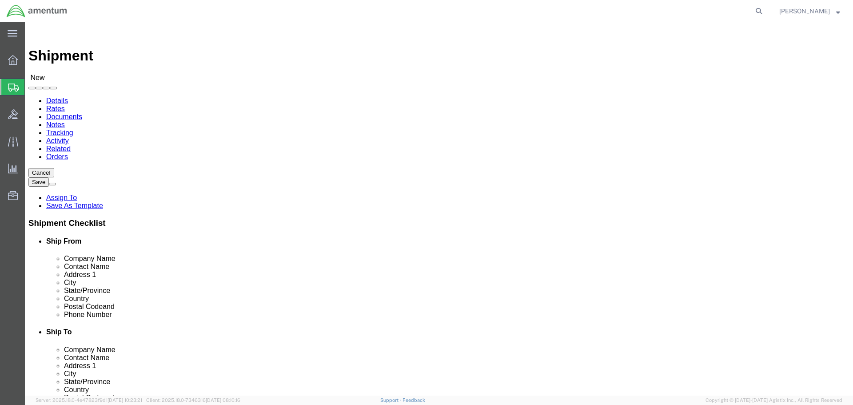
select select "MYPROFILE"
select select "[GEOGRAPHIC_DATA]"
type input "EFO"
select select "49831"
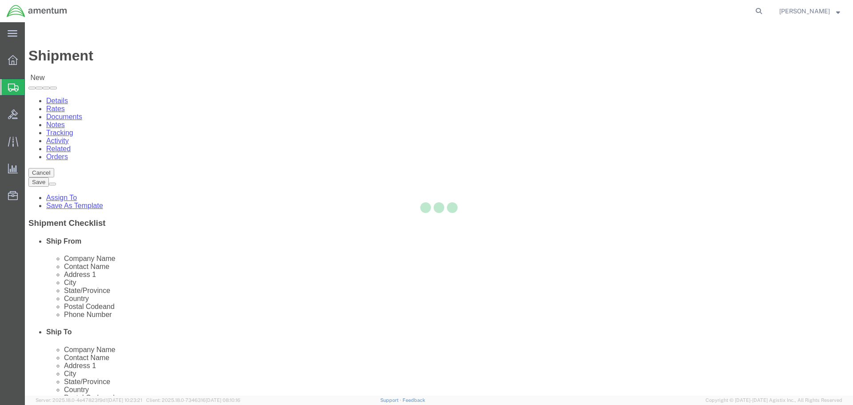
select select "[GEOGRAPHIC_DATA]"
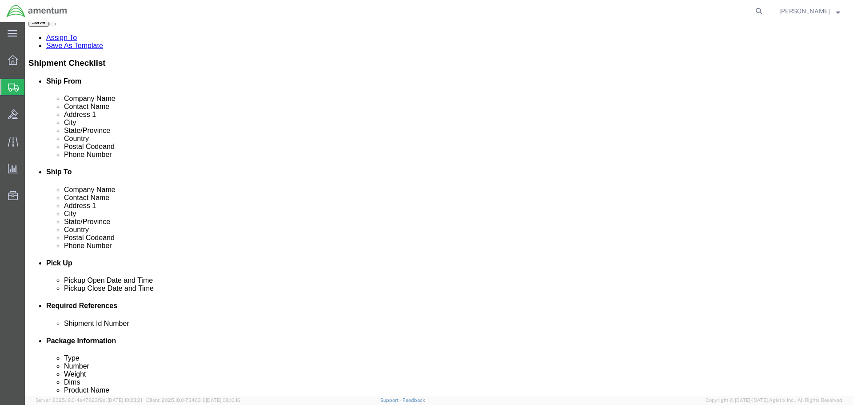
scroll to position [356, 0]
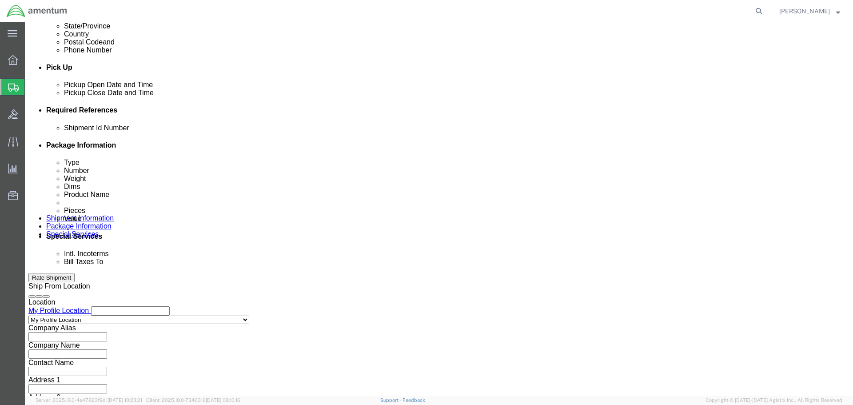
click div
click div "Pickup Date: Pickup Start Date Pickup Start Time Pickup Open Date and Time [DAT…"
click div "[DATE] 4:00 PM"
click input "4:00 PM"
type input "9:00 AM"
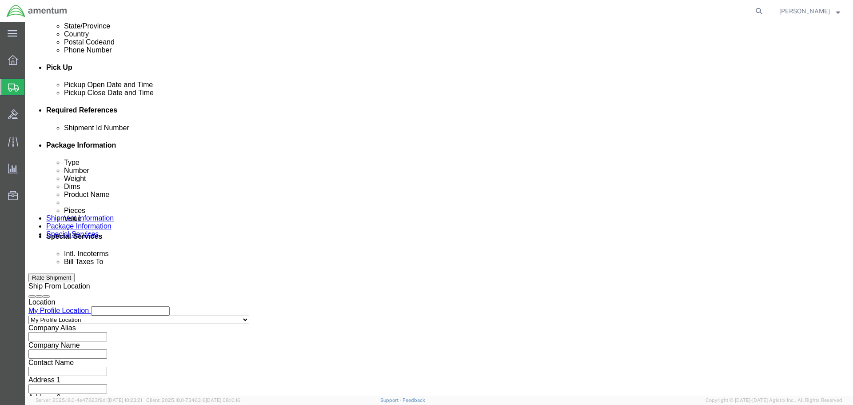
click div "Open Time 9:00 AM"
click button "Apply"
click div "[DATE] 10:00 AM"
type input "4:00 PM"
click button "Apply"
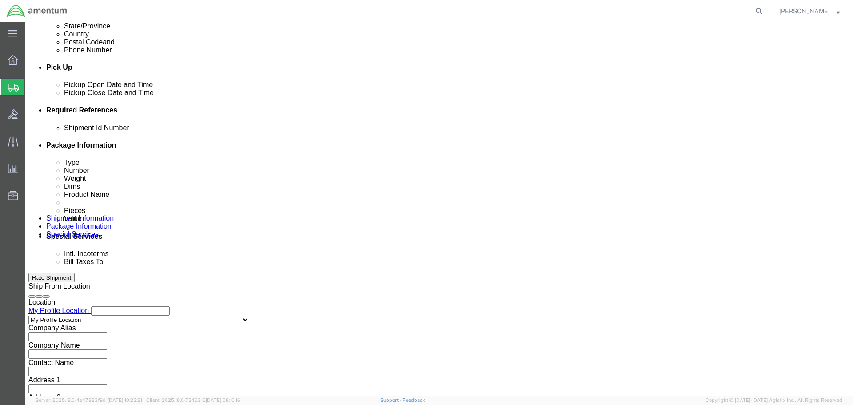
click div
click button "Apply"
click div
click button "Apply"
click input "text"
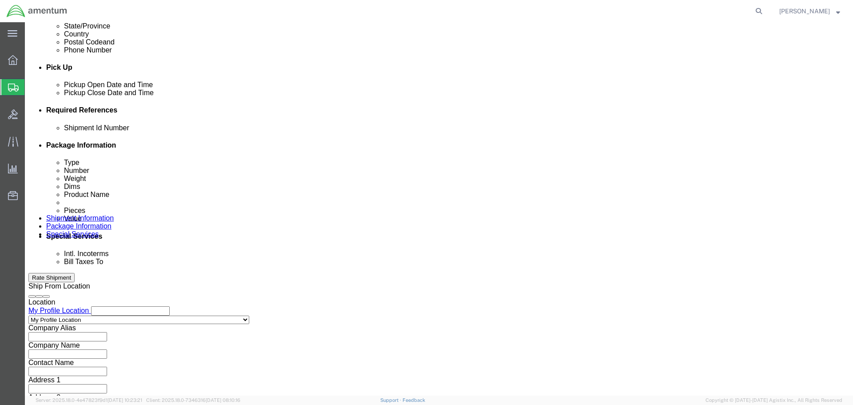
paste input "329109"
type input "329109"
click button "Add reference"
click select "Select Account Type Activity ID Airline Appointment Number ASN Batch Request # …"
select select "DEPT"
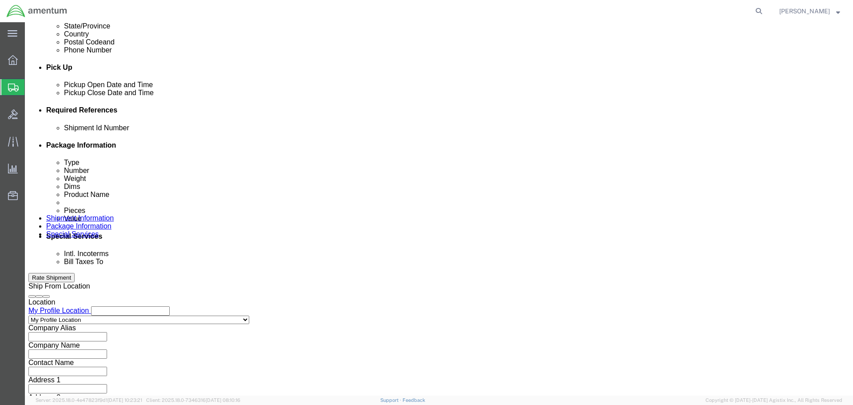
click select "Select Account Type Activity ID Airline Appointment Number ASN Batch Request # …"
click input "text"
paste input "329109"
type input "329109"
click button "Add reference"
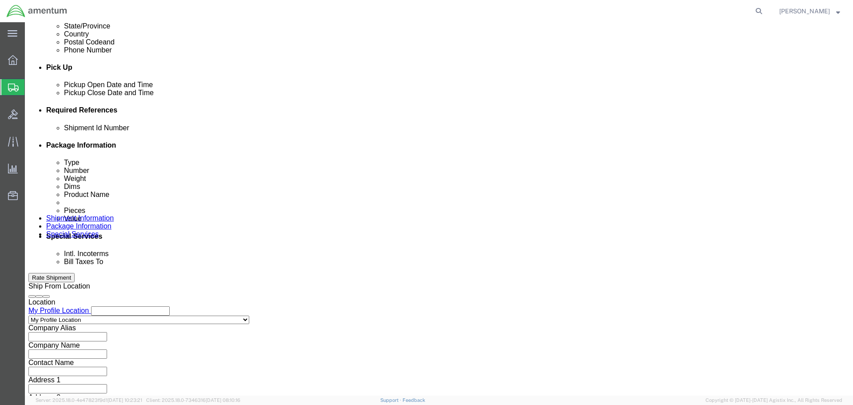
click select "Select Account Type Activity ID Airline Appointment Number ASN Batch Request # …"
select select "CUSTREF"
click select "Select Account Type Activity ID Airline Appointment Number ASN Batch Request # …"
click div "Shipment Id Number 329109 Select Account Type Activity ID Airline Appointment N…"
click input "text"
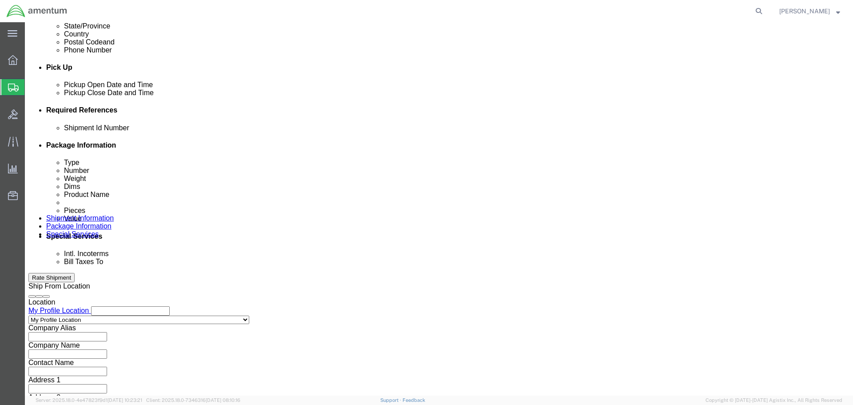
paste input "329109"
type input "329109"
click button "Continue"
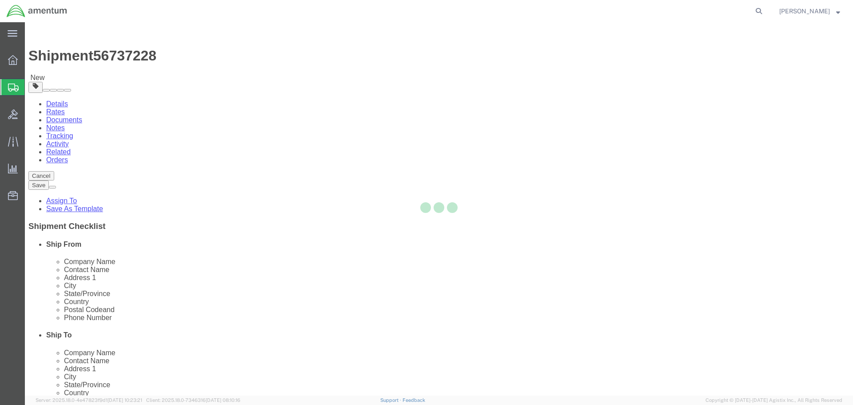
select select "CBOX"
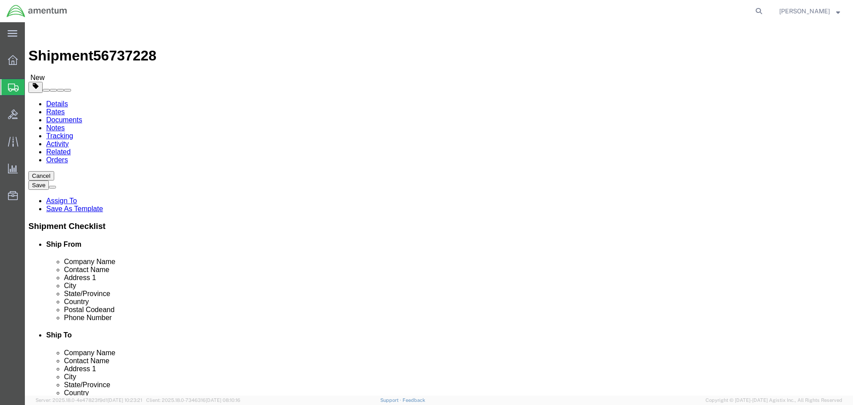
click input "text"
type input "10"
type input "12"
type input "21.8"
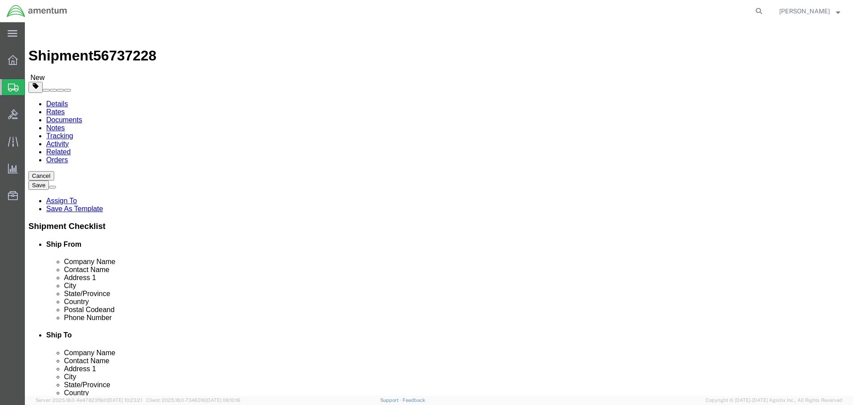
drag, startPoint x: 240, startPoint y: 254, endPoint x: 228, endPoint y: 254, distance: 12.4
click link "Add Content"
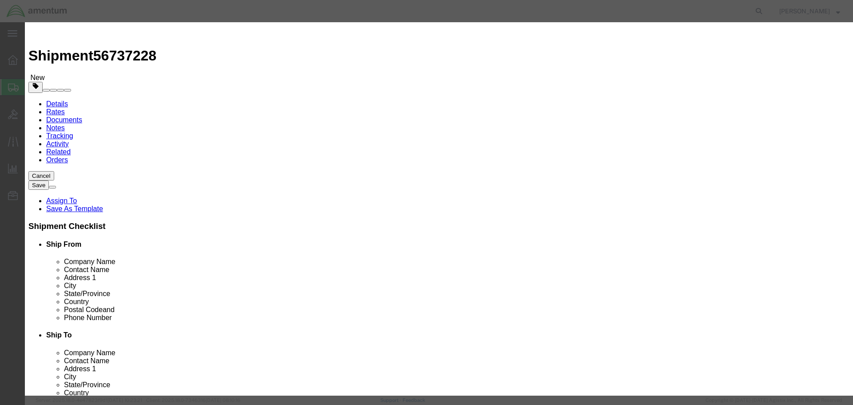
click input "text"
type input "NRFI STARTER GENERATOR"
type input "1"
type input "10"
select select "USD"
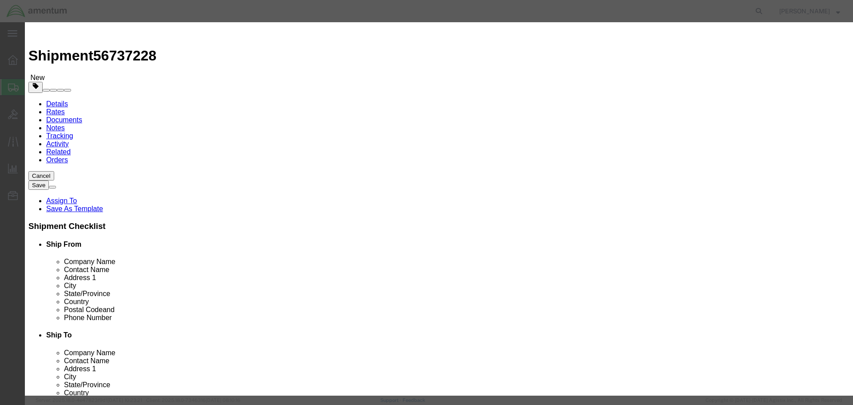
click button "Save & Close"
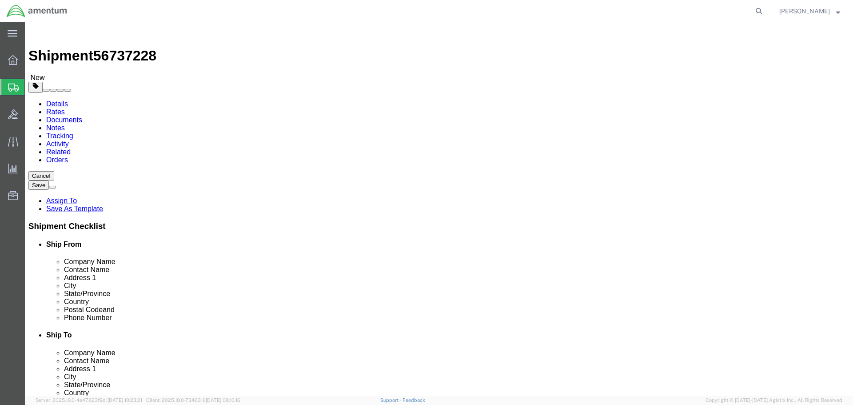
click link "Add Package"
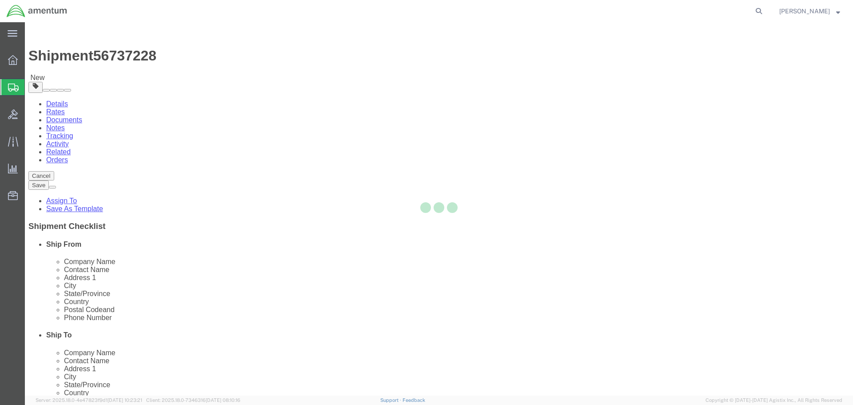
select select "CBOX"
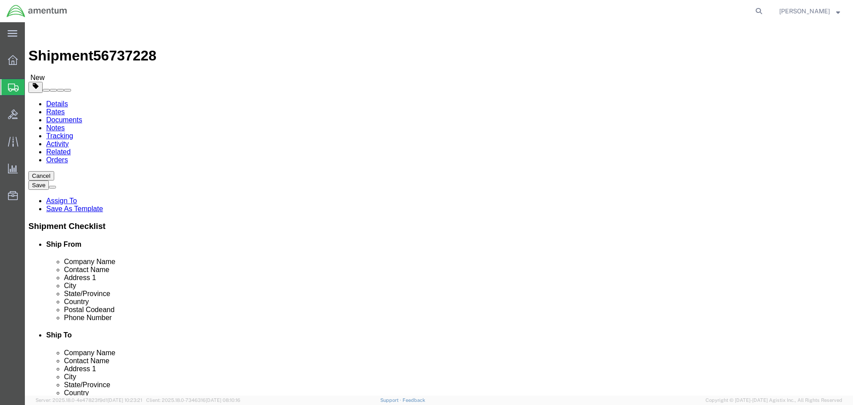
click input "text"
type input "23"
type input "14"
type input "10"
type input "13.2"
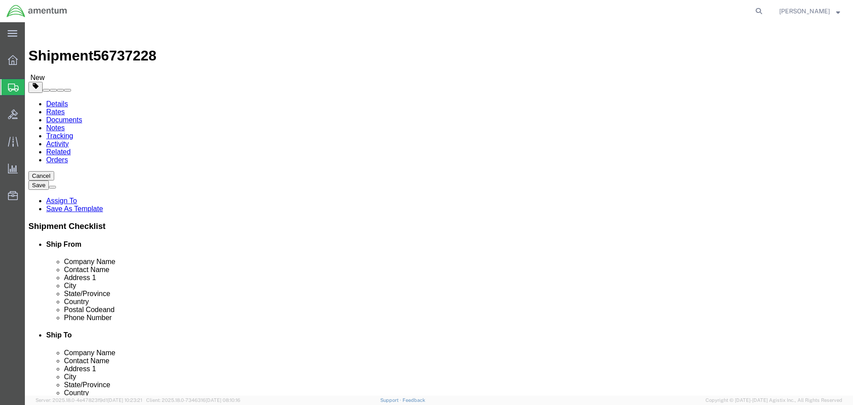
click link "Add Content"
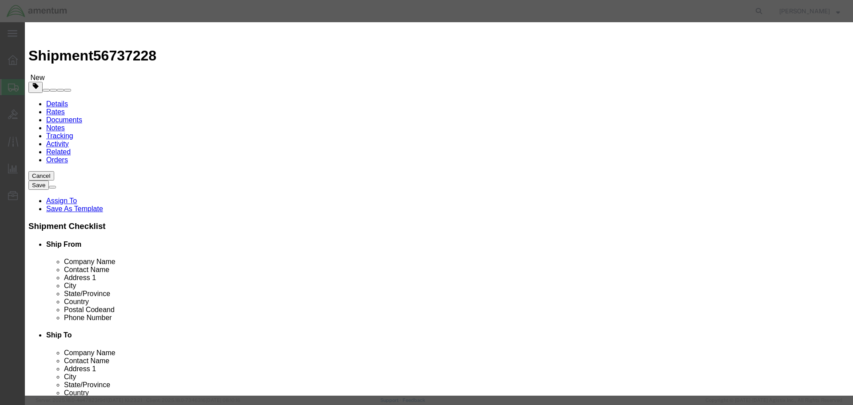
click input "text"
type input "NRFI SERVO"
type input "1"
select select "USD"
type input "10"
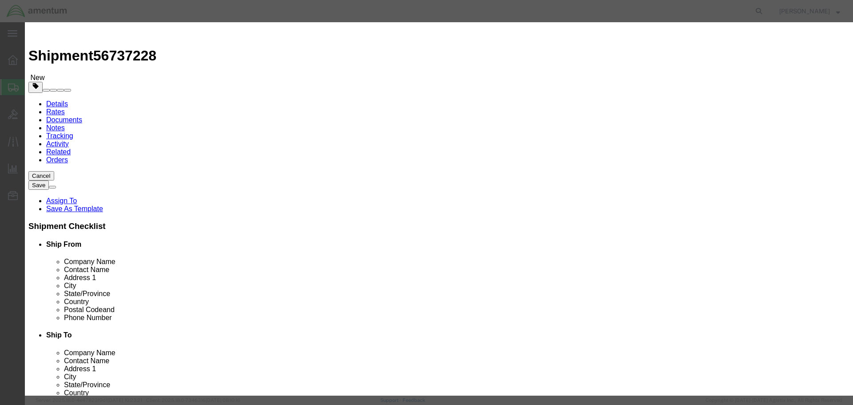
click button "Save & Close"
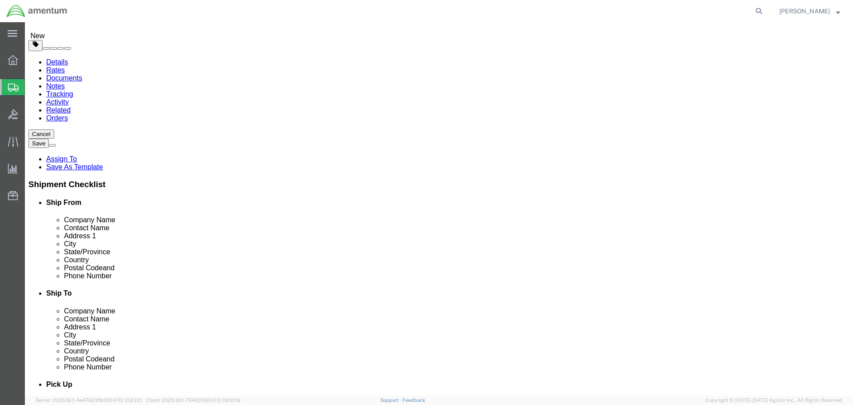
scroll to position [78, 0]
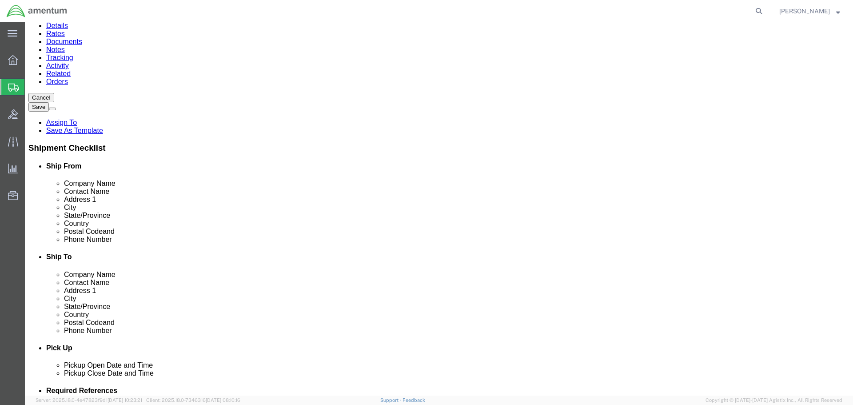
click link "Add Package"
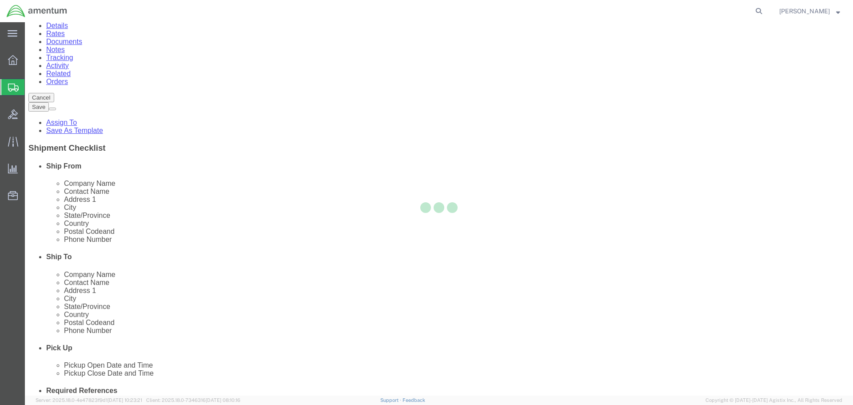
scroll to position [0, 0]
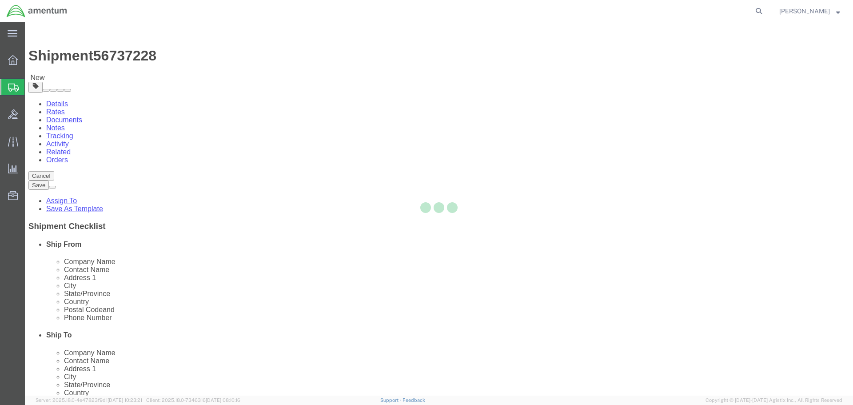
select select "CBOX"
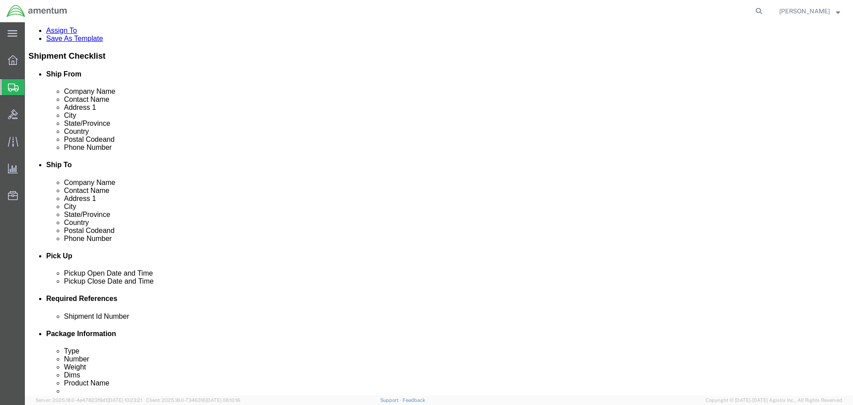
scroll to position [179, 0]
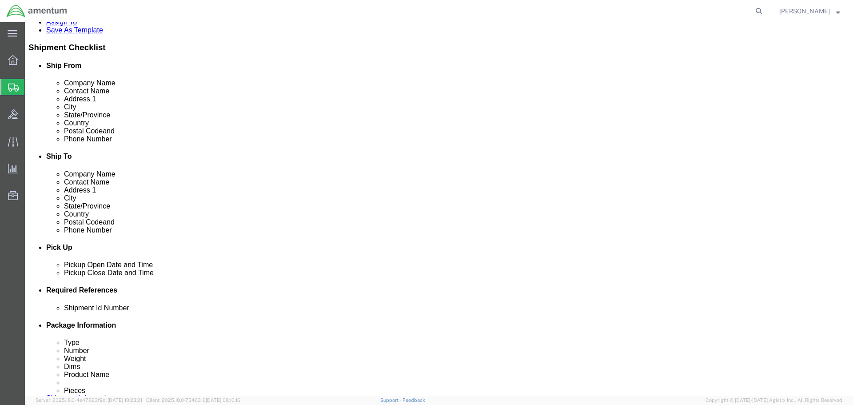
click input "text"
type input "22"
type input "14"
type input "17.4"
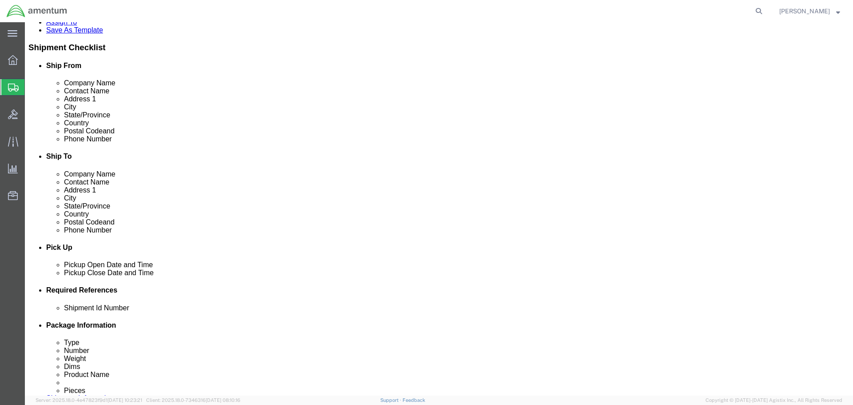
click link "Add Content"
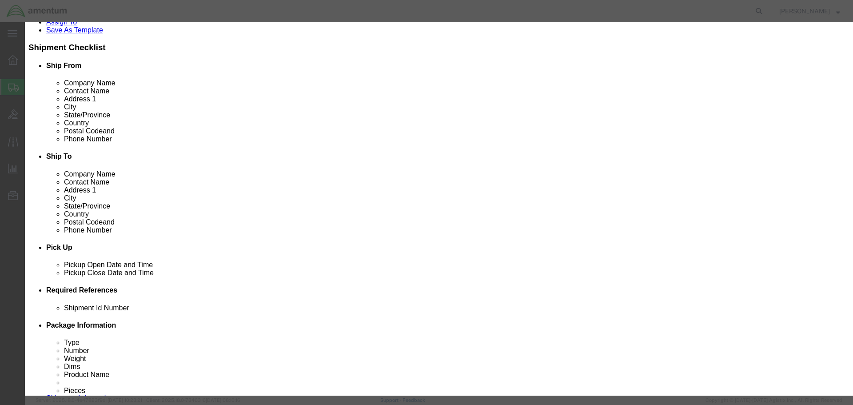
click input "text"
type input "NRFI FWD EVAPORATOR"
type input "1"
type input "10"
select select "USD"
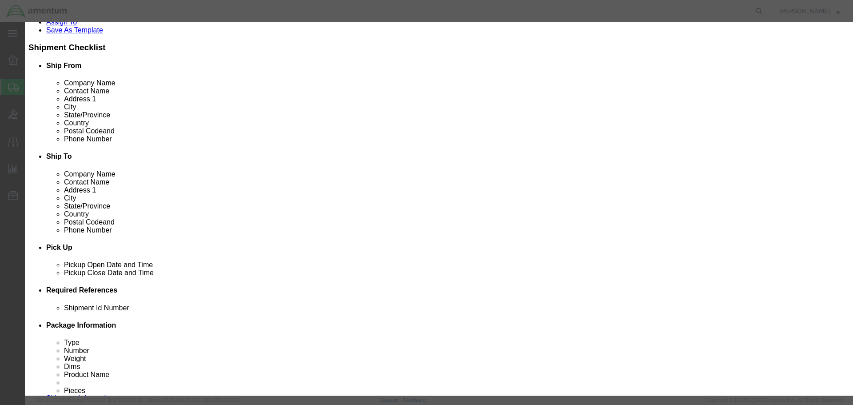
click button "Save & Close"
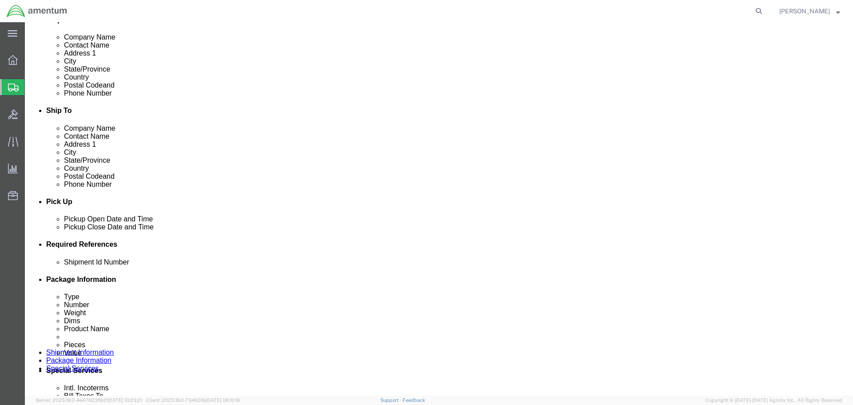
scroll to position [225, 0]
drag, startPoint x: 624, startPoint y: 335, endPoint x: 607, endPoint y: 338, distance: 17.6
click button "Continue"
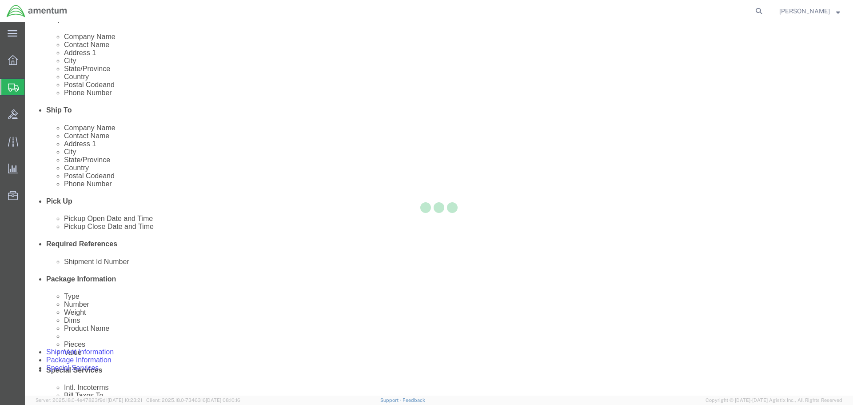
select select
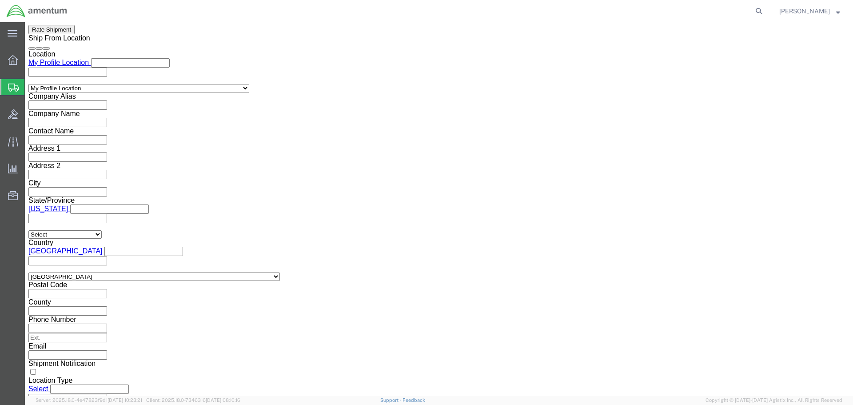
scroll to position [384, 0]
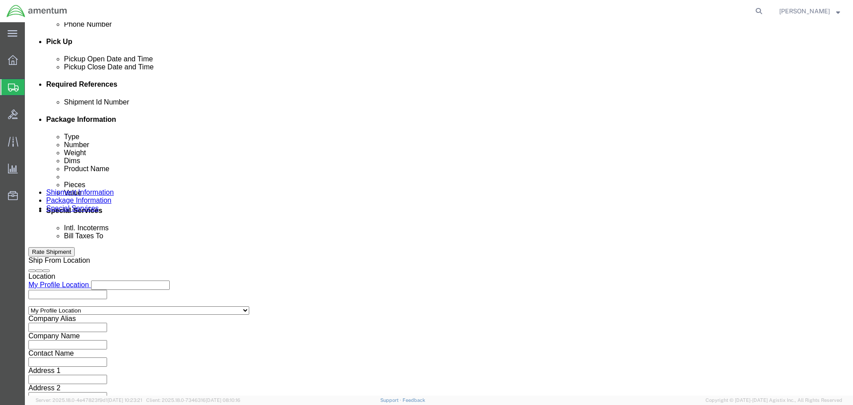
click select "Select Recipient Account Sender/Shipper Third Party Account"
select select "SHIP"
click select "Select Recipient Account Sender/Shipper Third Party Account"
click button "Rate Shipment"
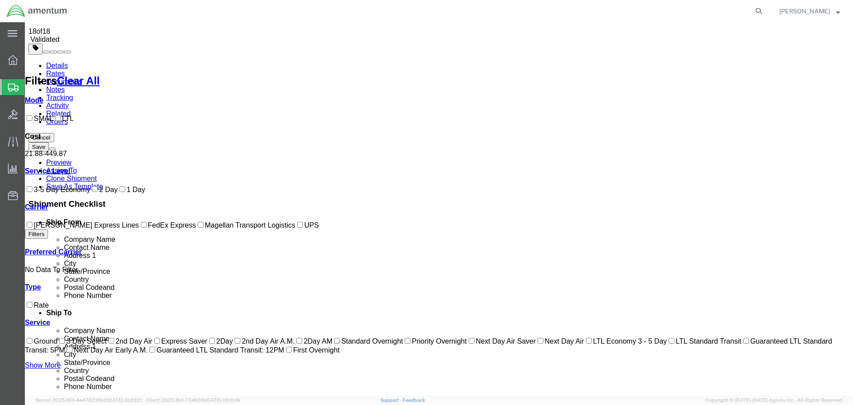
scroll to position [0, 0]
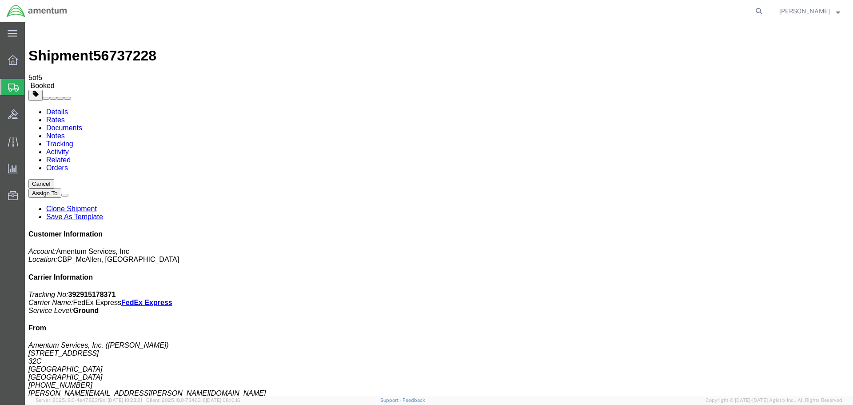
drag, startPoint x: 372, startPoint y: 176, endPoint x: 362, endPoint y: 324, distance: 148.8
